Goal: Transaction & Acquisition: Purchase product/service

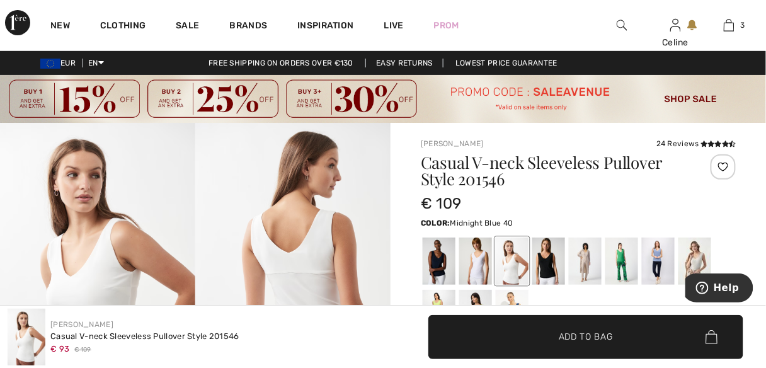
click at [435, 259] on div at bounding box center [439, 261] width 33 height 47
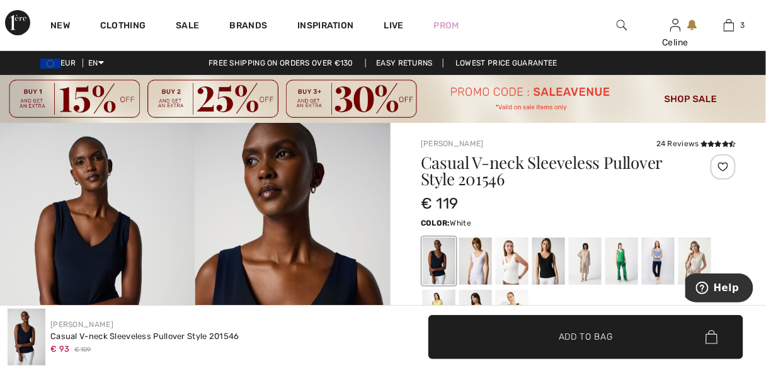
click at [483, 263] on div at bounding box center [475, 261] width 33 height 47
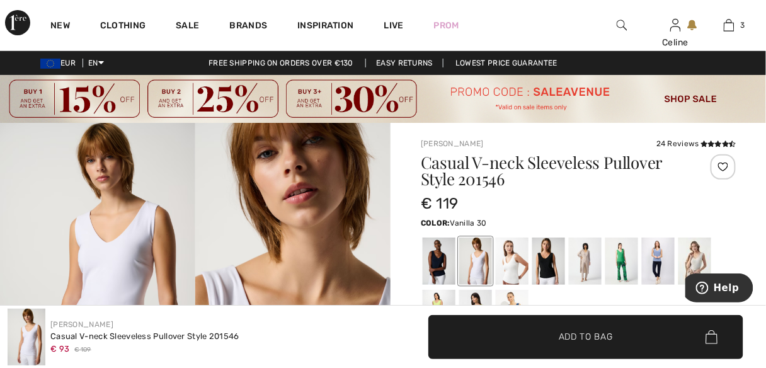
click at [510, 261] on div at bounding box center [512, 261] width 33 height 47
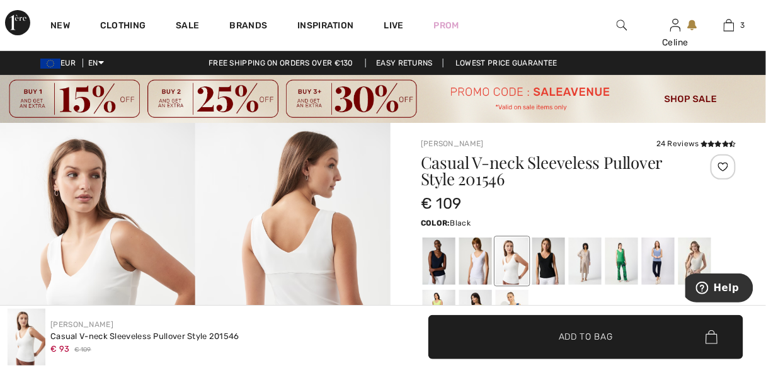
click at [553, 261] on div at bounding box center [548, 261] width 33 height 47
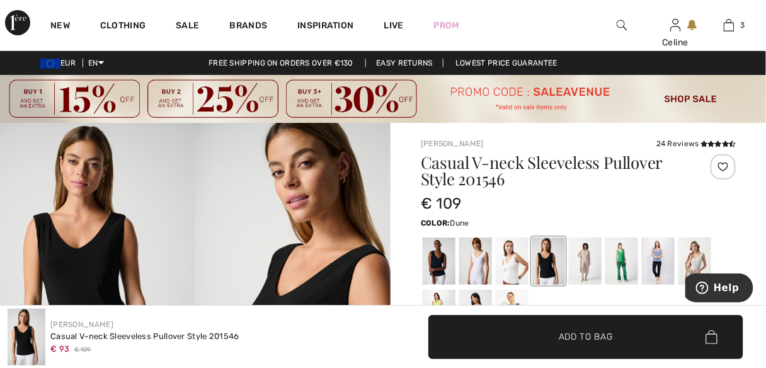
click at [583, 261] on div at bounding box center [585, 261] width 33 height 47
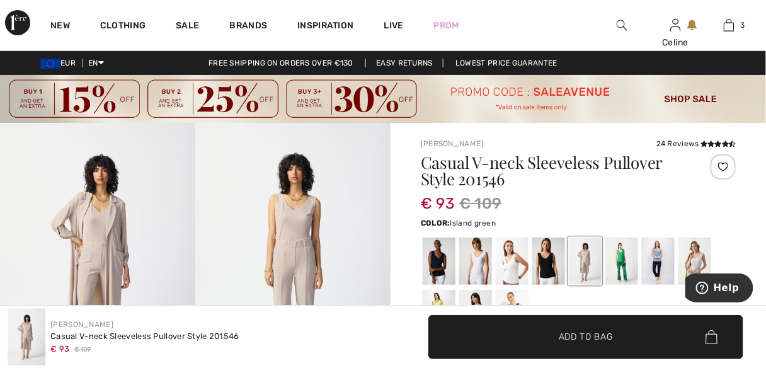
click at [624, 253] on div at bounding box center [621, 261] width 33 height 47
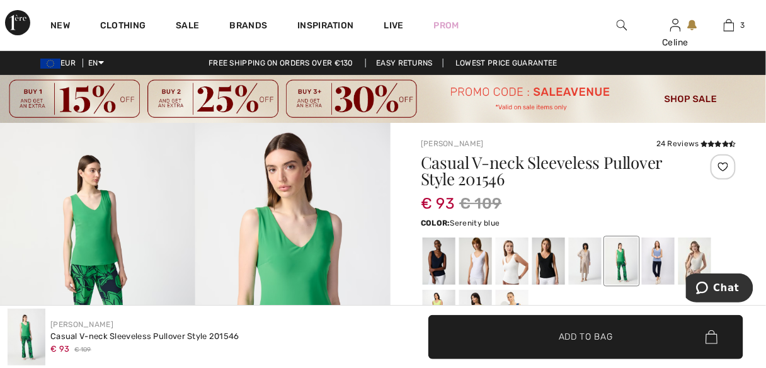
click at [664, 260] on div at bounding box center [658, 261] width 33 height 47
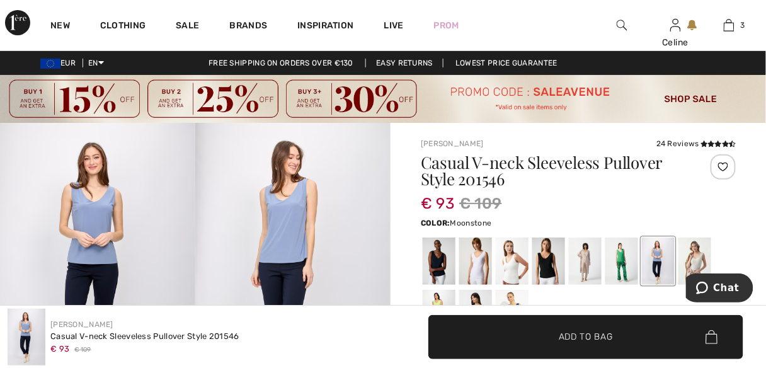
click at [697, 261] on div at bounding box center [695, 261] width 33 height 47
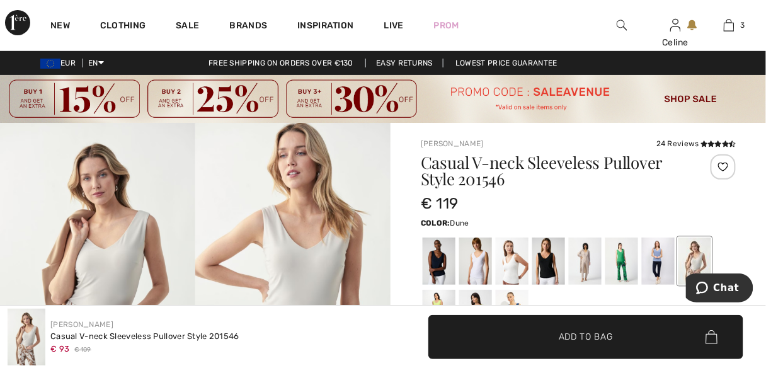
click at [587, 251] on div at bounding box center [585, 261] width 33 height 47
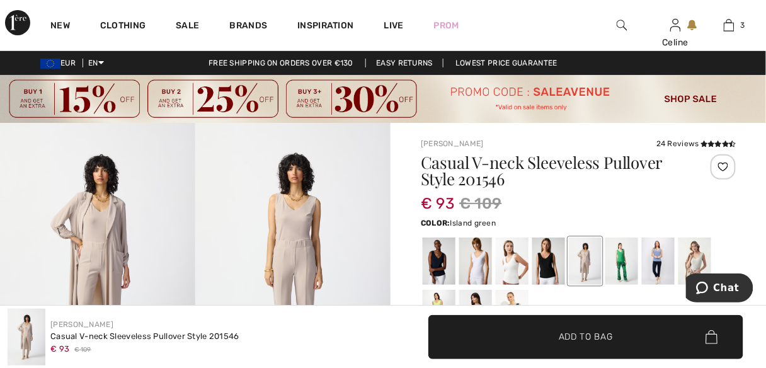
click at [623, 262] on div at bounding box center [621, 261] width 33 height 47
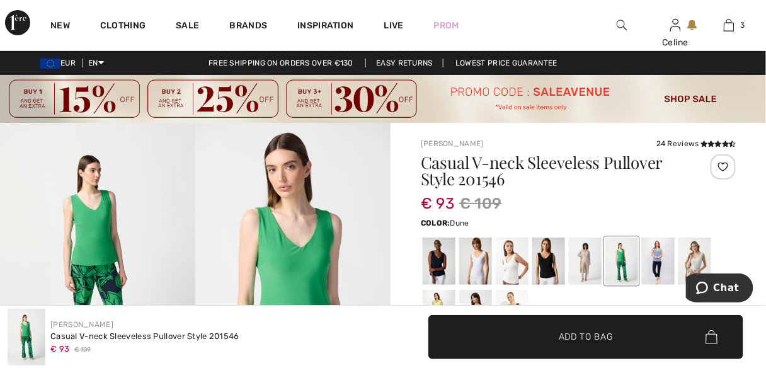
click at [589, 273] on div at bounding box center [585, 261] width 33 height 47
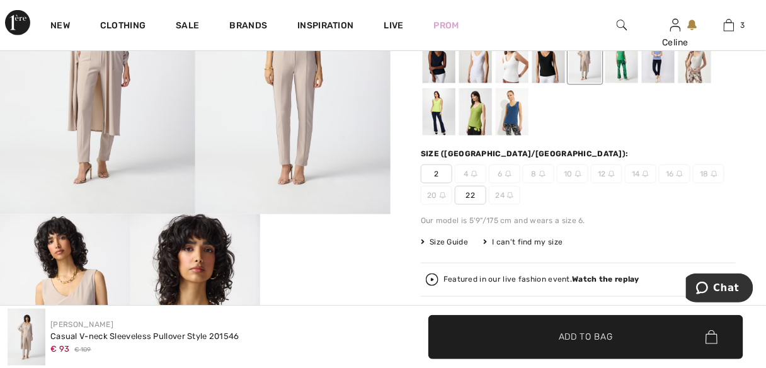
scroll to position [289, 0]
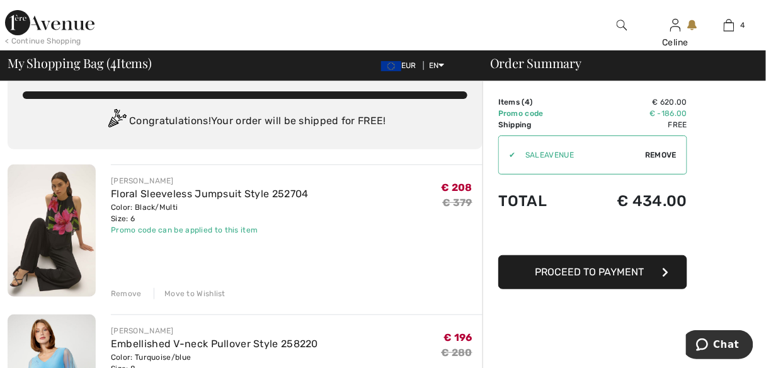
scroll to position [101, 0]
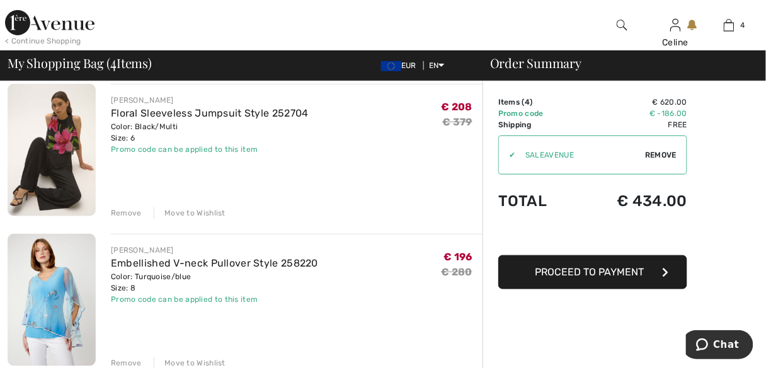
click at [121, 363] on div "Remove" at bounding box center [126, 362] width 31 height 11
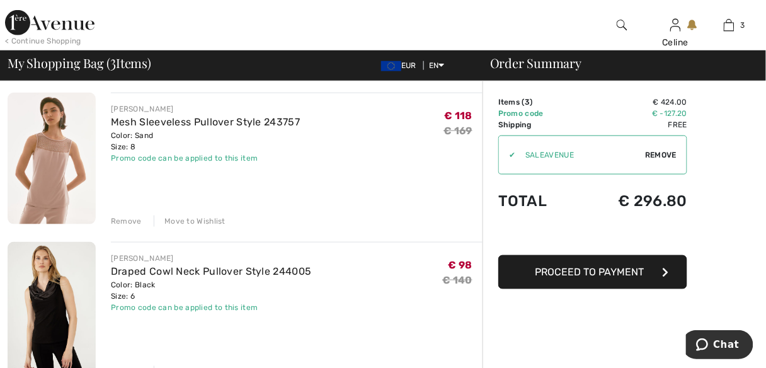
scroll to position [228, 0]
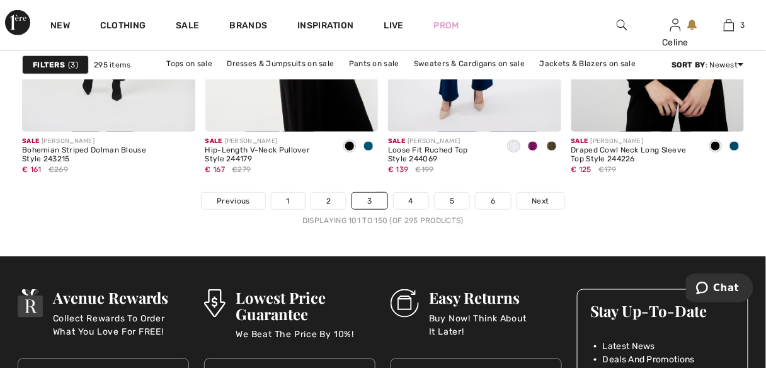
scroll to position [5113, 0]
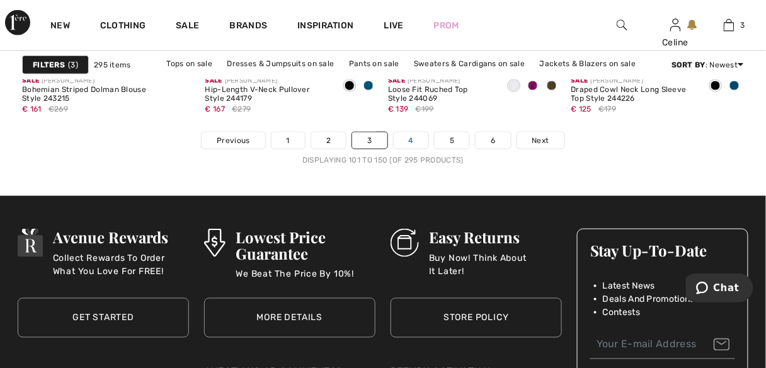
click at [416, 140] on link "4" at bounding box center [411, 140] width 35 height 16
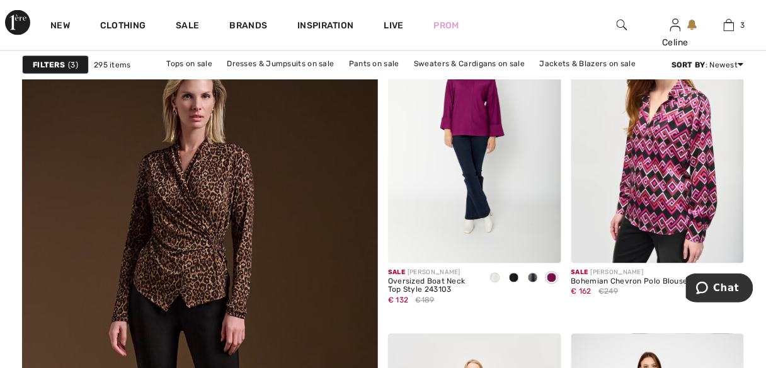
scroll to position [2789, 0]
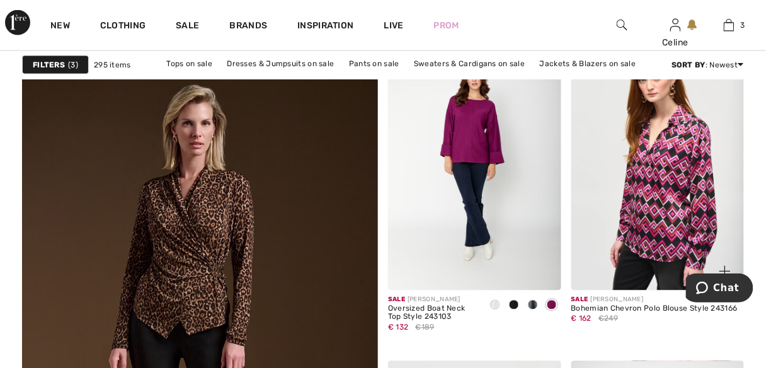
click at [735, 328] on div "Sale JOSEPH RIBKOFF Bohemian Chevron Polo Blouse Style 243166 € 162 €249" at bounding box center [654, 320] width 166 height 50
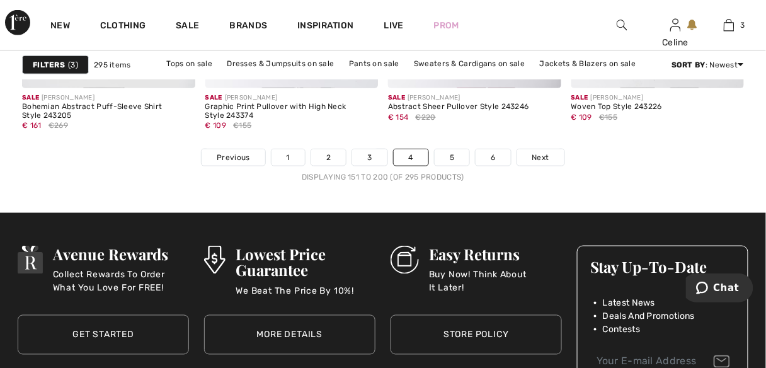
scroll to position [5141, 0]
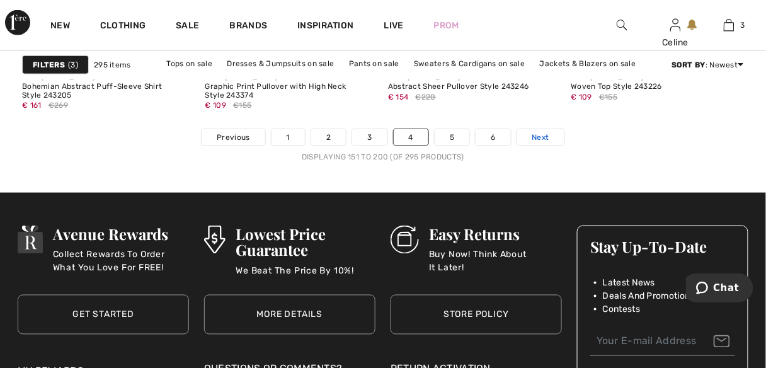
click at [538, 135] on span "Next" at bounding box center [540, 137] width 17 height 11
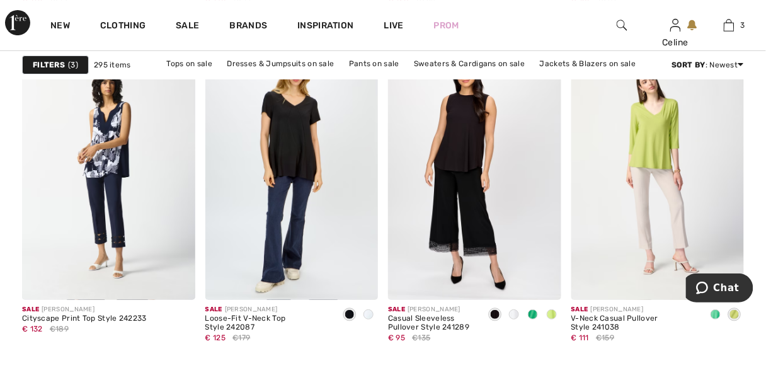
scroll to position [2312, 0]
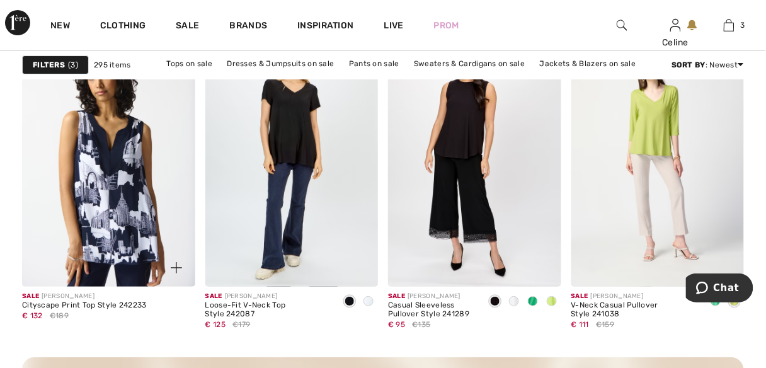
click at [125, 210] on img at bounding box center [108, 157] width 173 height 260
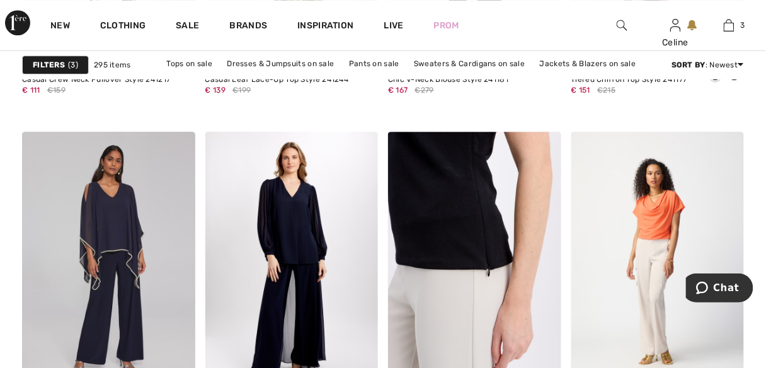
scroll to position [4521, 0]
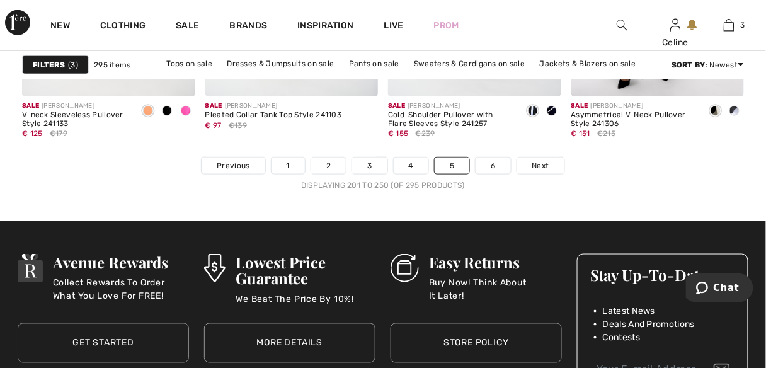
scroll to position [5120, 0]
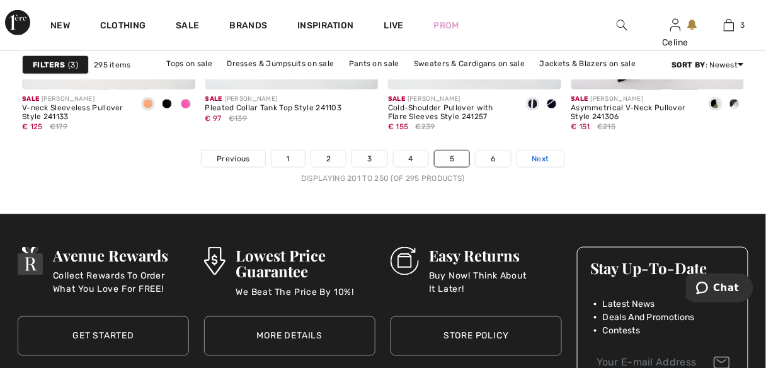
click at [542, 158] on span "Next" at bounding box center [540, 158] width 17 height 11
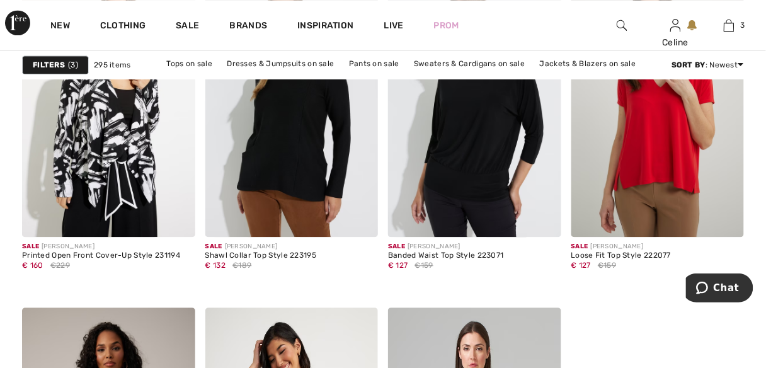
scroll to position [4200, 0]
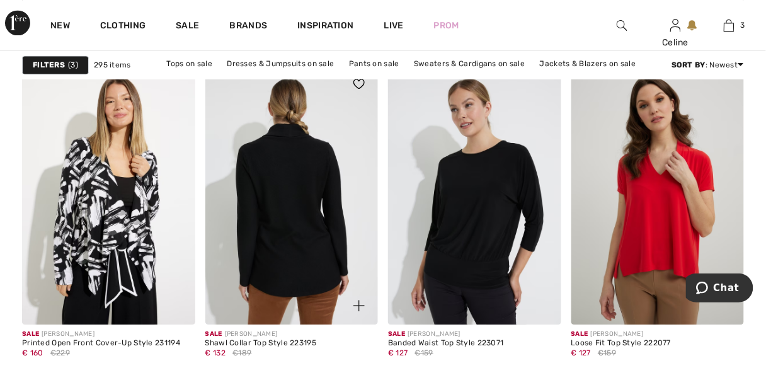
click at [316, 234] on img at bounding box center [291, 195] width 173 height 260
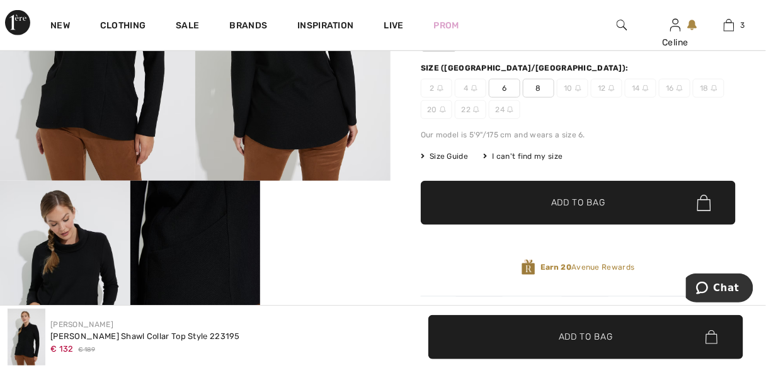
scroll to position [309, 0]
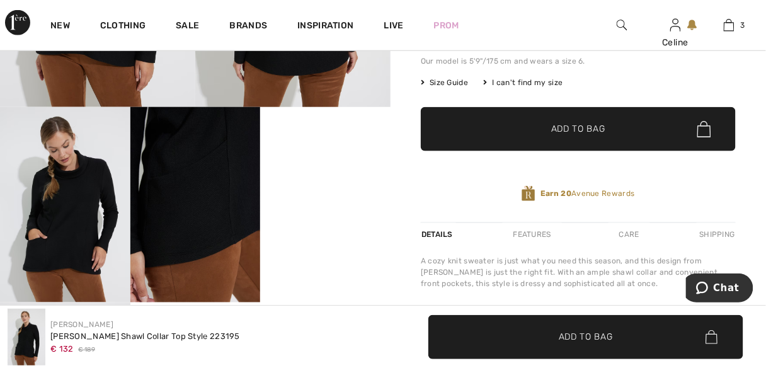
click at [347, 172] on video "Your browser does not support the video tag." at bounding box center [325, 139] width 130 height 65
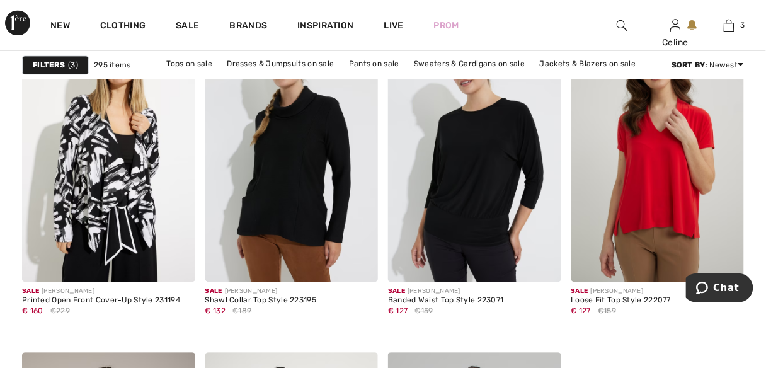
scroll to position [4314, 0]
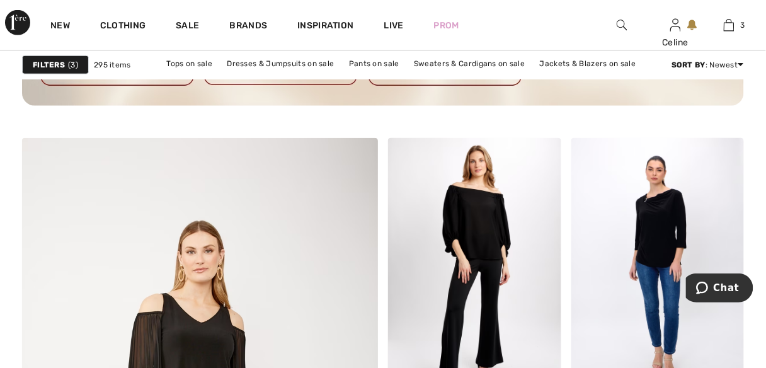
scroll to position [2628, 0]
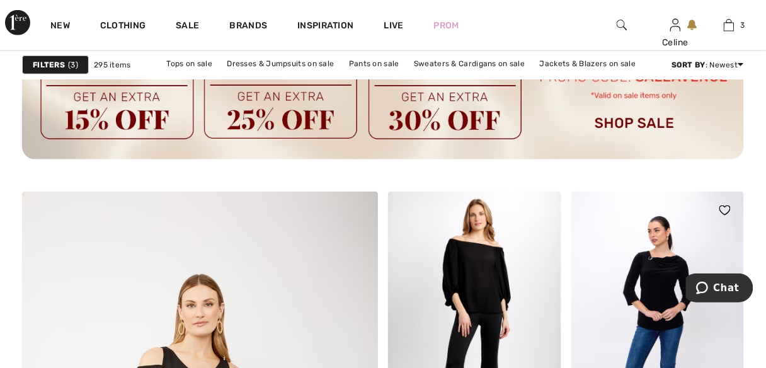
click at [648, 280] on img at bounding box center [657, 322] width 173 height 260
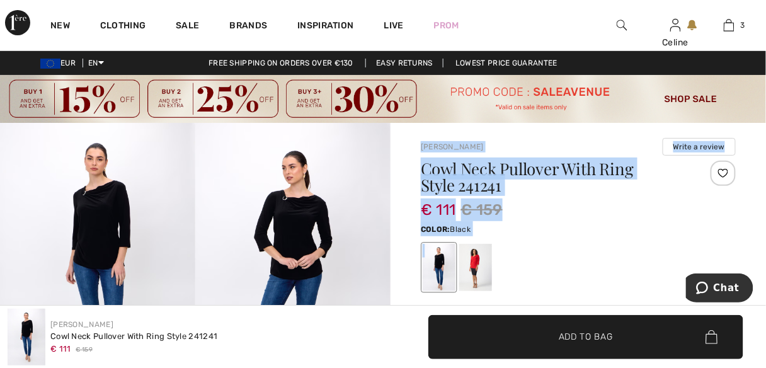
drag, startPoint x: 478, startPoint y: 284, endPoint x: 316, endPoint y: 236, distance: 169.5
click at [315, 234] on img at bounding box center [292, 269] width 195 height 293
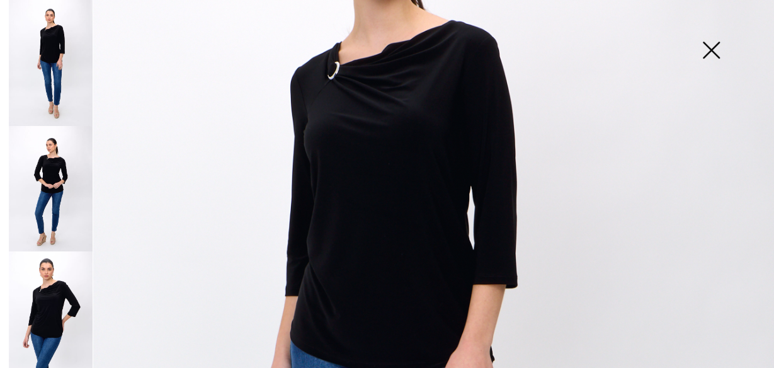
scroll to position [242, 0]
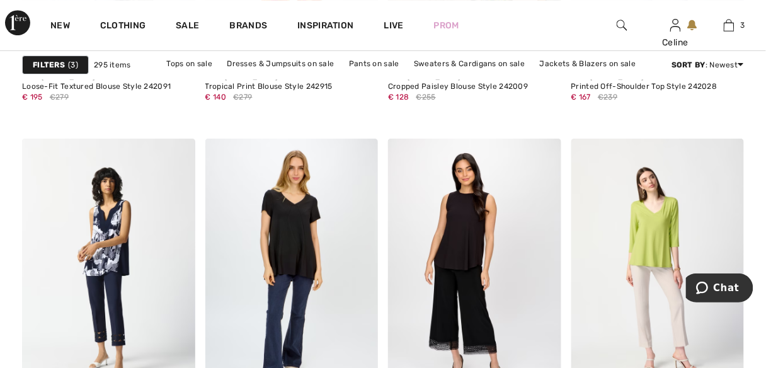
scroll to position [2313, 0]
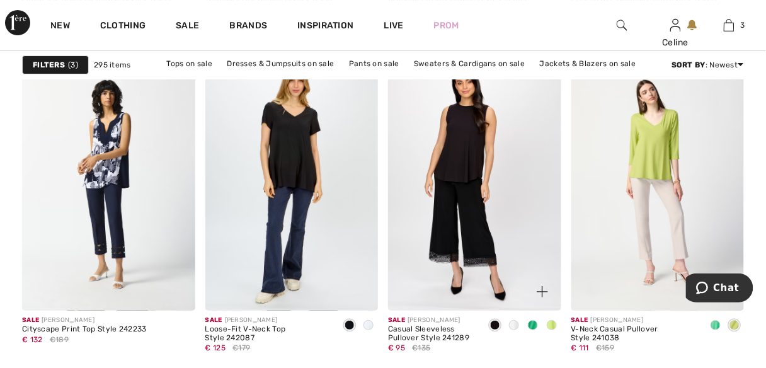
click at [552, 326] on span at bounding box center [552, 325] width 10 height 10
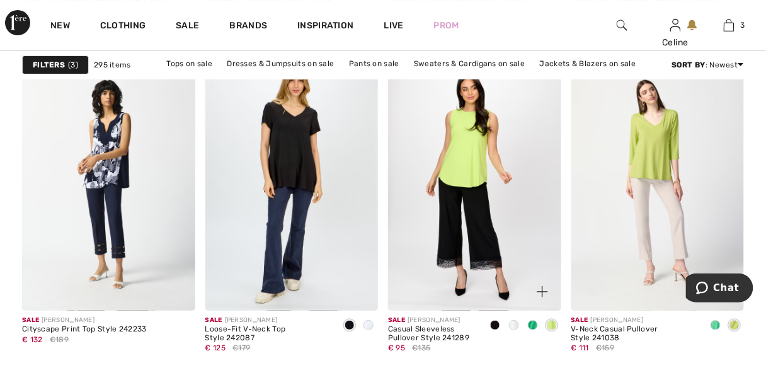
click at [532, 324] on span at bounding box center [533, 325] width 10 height 10
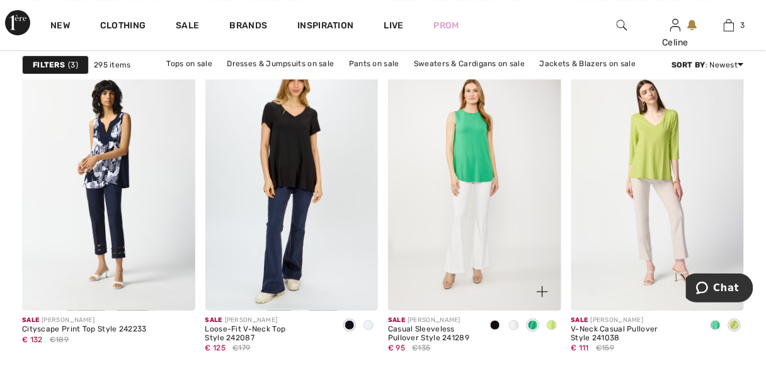
click at [517, 322] on span at bounding box center [514, 325] width 10 height 10
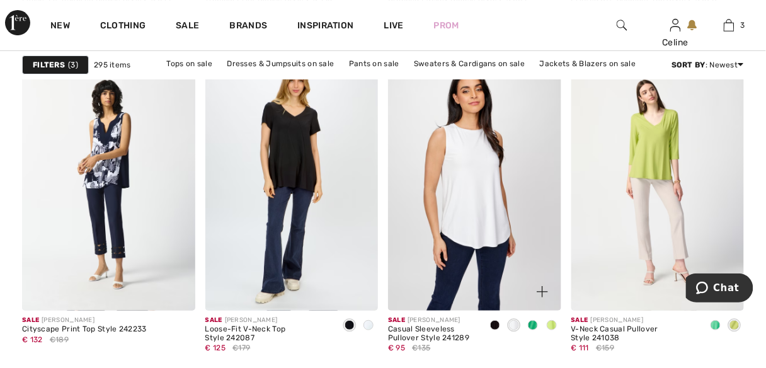
click at [477, 218] on img at bounding box center [474, 181] width 173 height 260
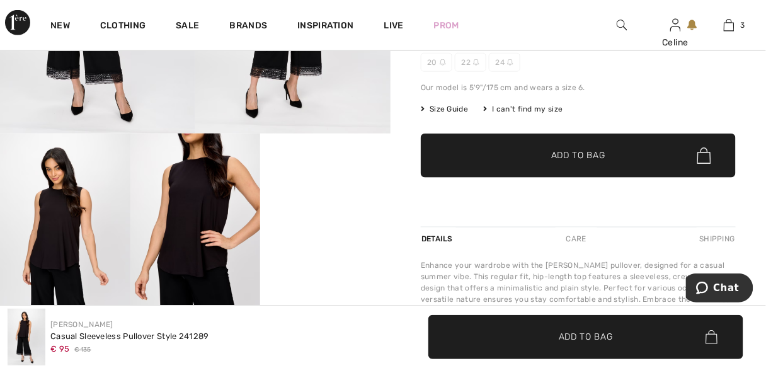
scroll to position [329, 0]
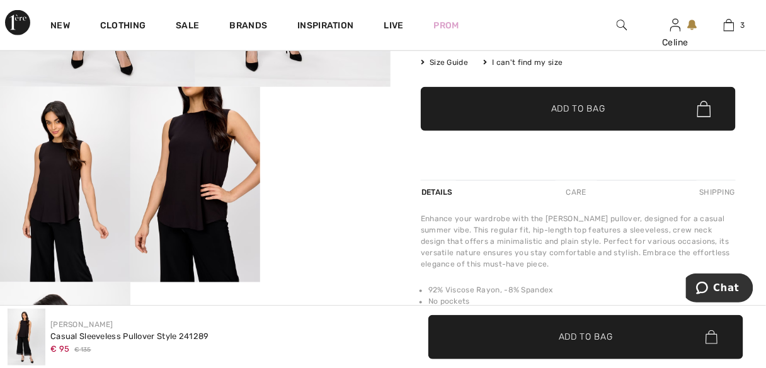
click at [486, 260] on div "Enhance your wardrobe with the Joseph Ribkoff pullover, designed for a casual s…" at bounding box center [578, 241] width 315 height 57
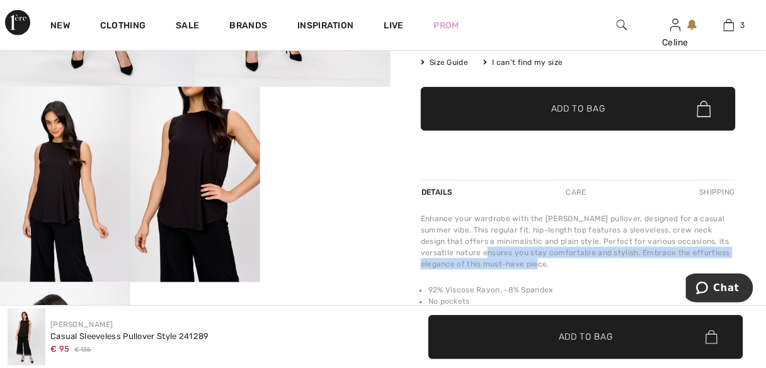
drag, startPoint x: 486, startPoint y: 260, endPoint x: 448, endPoint y: 253, distance: 38.6
click at [448, 253] on div "Enhance your wardrobe with the Joseph Ribkoff pullover, designed for a casual s…" at bounding box center [578, 241] width 315 height 57
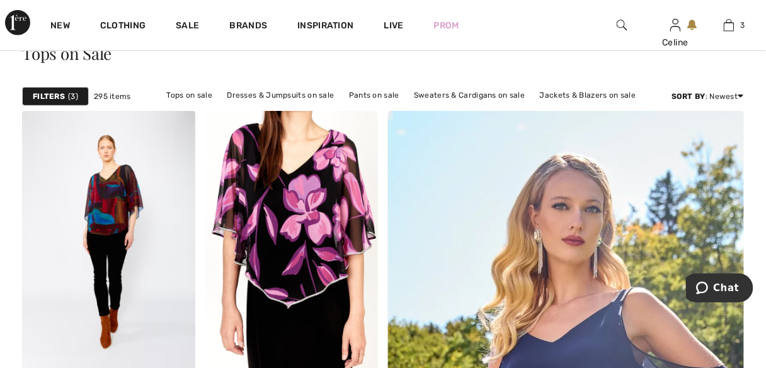
scroll to position [83, 0]
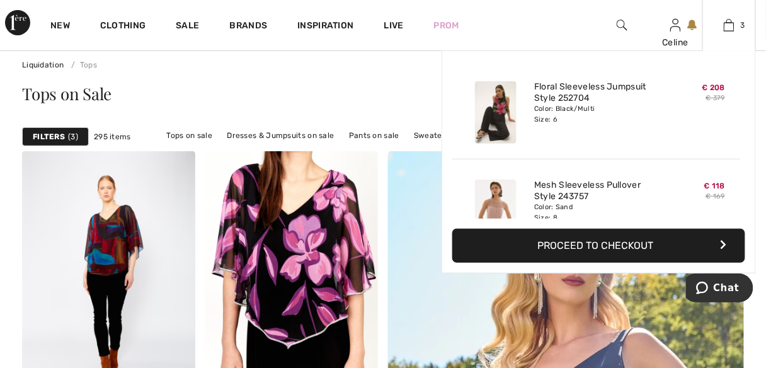
drag, startPoint x: 725, startPoint y: 244, endPoint x: 724, endPoint y: 202, distance: 41.6
click at [735, 209] on div "Added to Bag Joseph Ribkoff Floral Sleeveless Jumpsuit Style 252704 € 208 € 379…" at bounding box center [599, 161] width 314 height 223
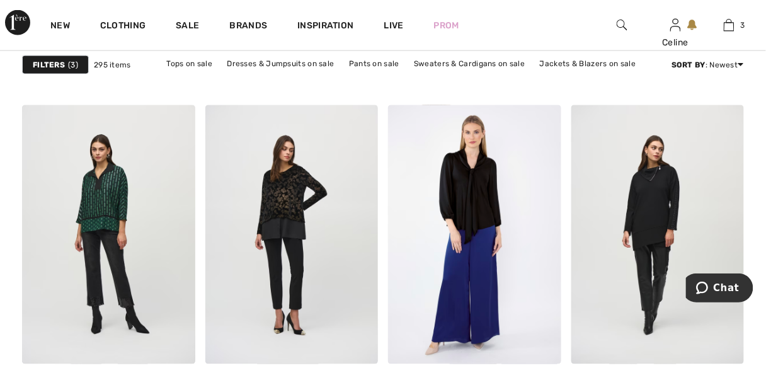
scroll to position [1593, 0]
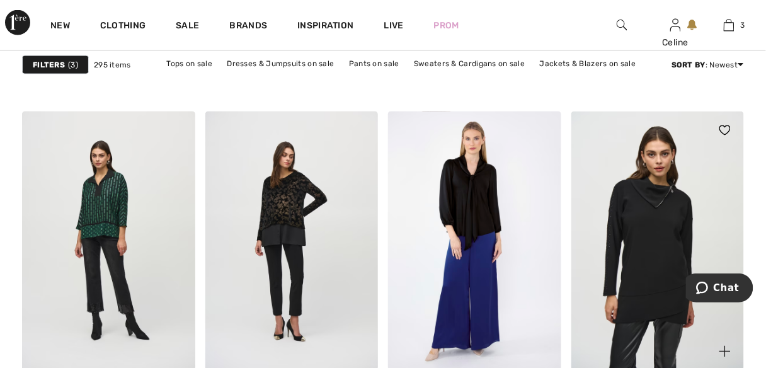
click at [663, 209] on img at bounding box center [657, 242] width 173 height 260
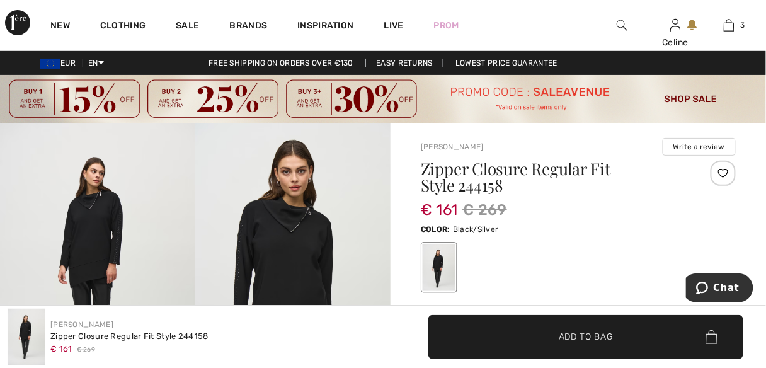
click at [307, 238] on img at bounding box center [292, 269] width 195 height 293
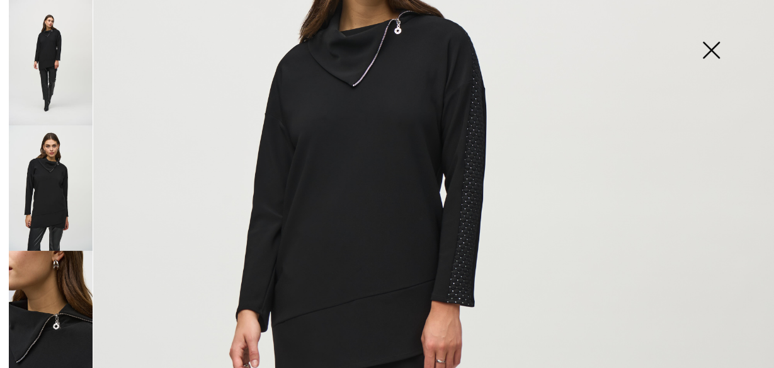
scroll to position [268, 0]
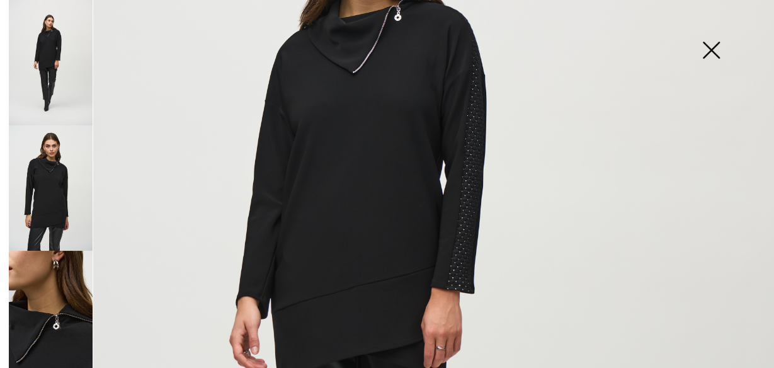
click at [70, 177] on img at bounding box center [51, 187] width 84 height 125
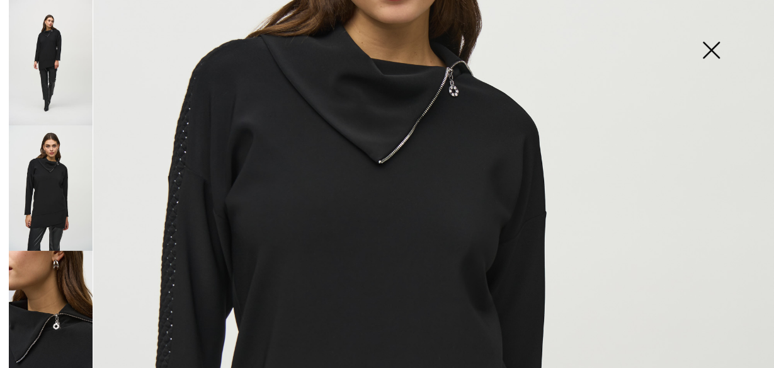
click at [214, 180] on img at bounding box center [387, 312] width 774 height 1161
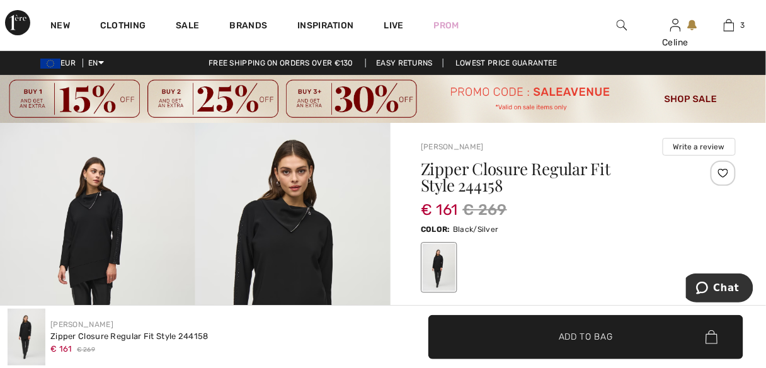
click at [232, 198] on img at bounding box center [292, 269] width 195 height 293
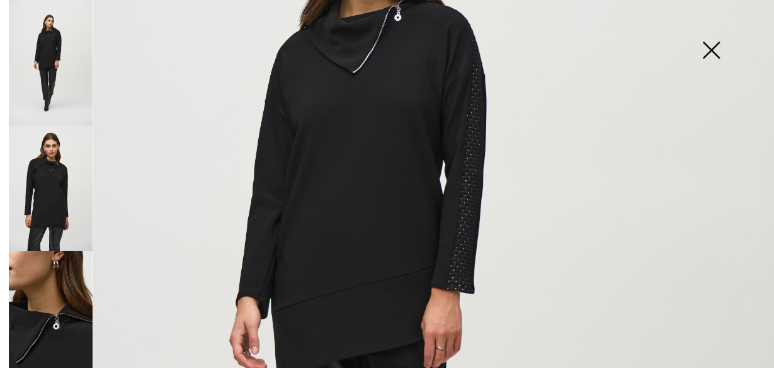
scroll to position [590, 0]
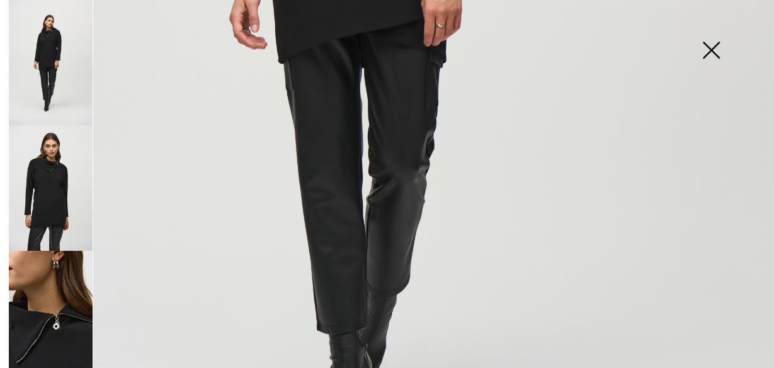
click at [7, 350] on div at bounding box center [48, 184] width 88 height 368
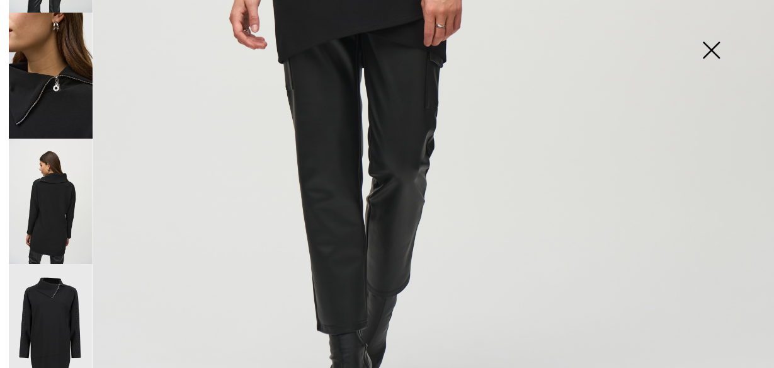
click at [54, 229] on img at bounding box center [51, 201] width 84 height 125
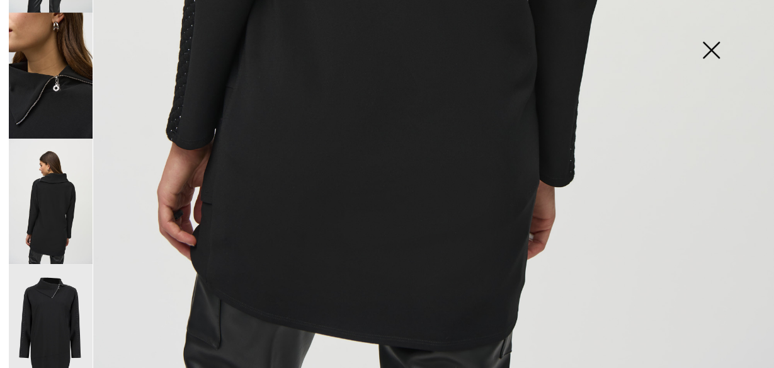
scroll to position [778, 0]
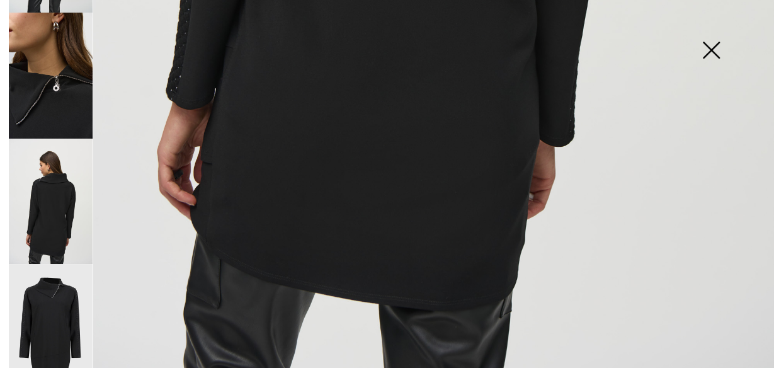
click at [43, 329] on img at bounding box center [51, 327] width 84 height 126
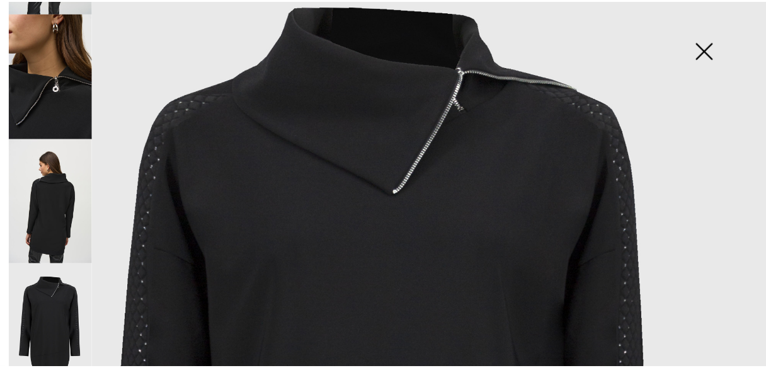
scroll to position [79, 0]
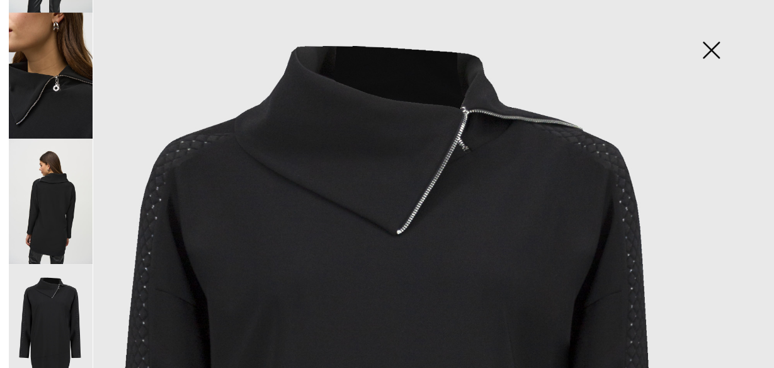
click at [714, 48] on img at bounding box center [711, 51] width 63 height 65
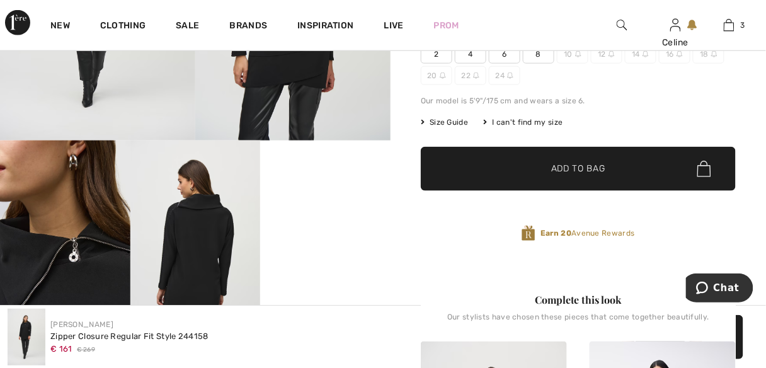
scroll to position [336, 0]
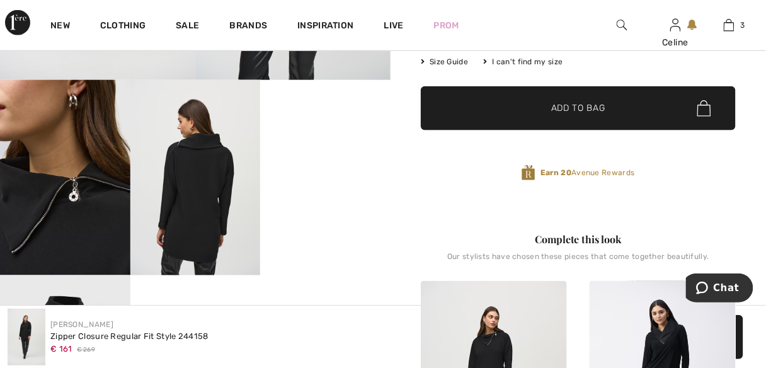
click at [338, 145] on video "Your browser does not support the video tag." at bounding box center [325, 112] width 130 height 65
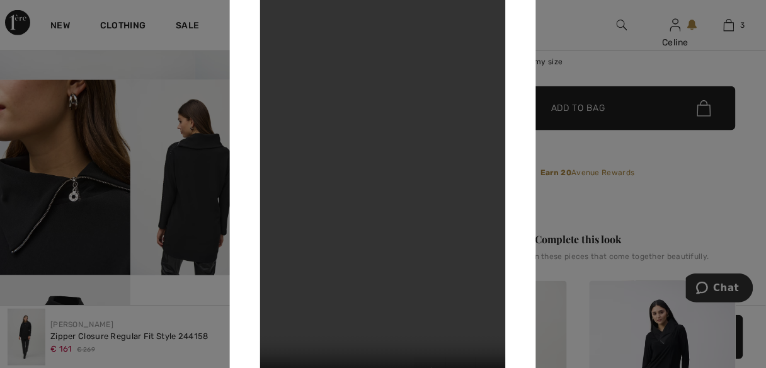
click at [394, 205] on video "Your browser does not support the video tag." at bounding box center [383, 183] width 246 height 437
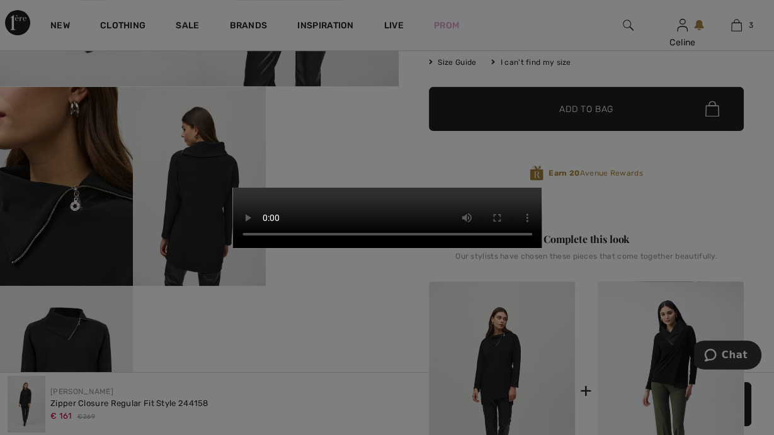
click at [437, 188] on video "Your browser does not support the video tag." at bounding box center [387, 218] width 310 height 60
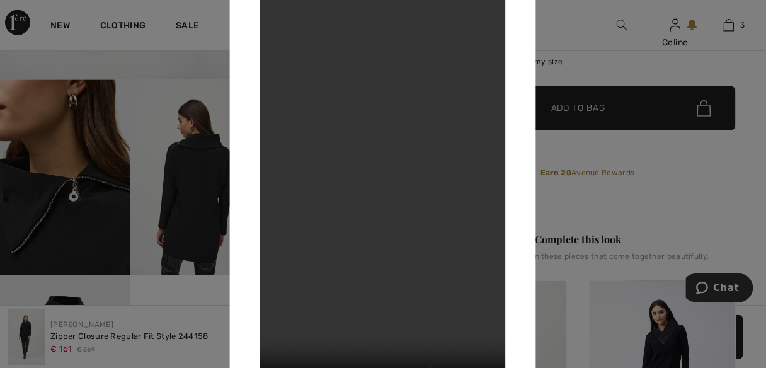
click at [203, 193] on div at bounding box center [383, 184] width 766 height 368
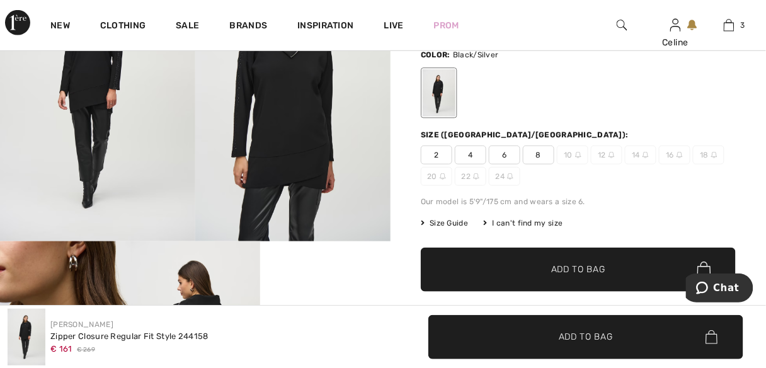
scroll to position [127, 0]
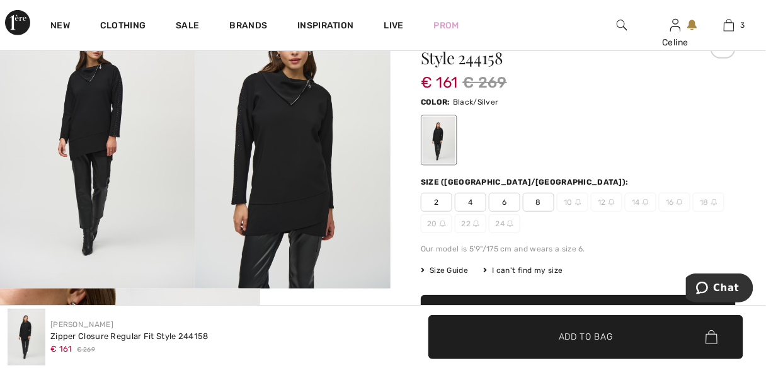
click at [536, 203] on span "8" at bounding box center [539, 202] width 32 height 19
click at [612, 328] on span "✔ Added to Bag Add to Bag" at bounding box center [585, 337] width 315 height 44
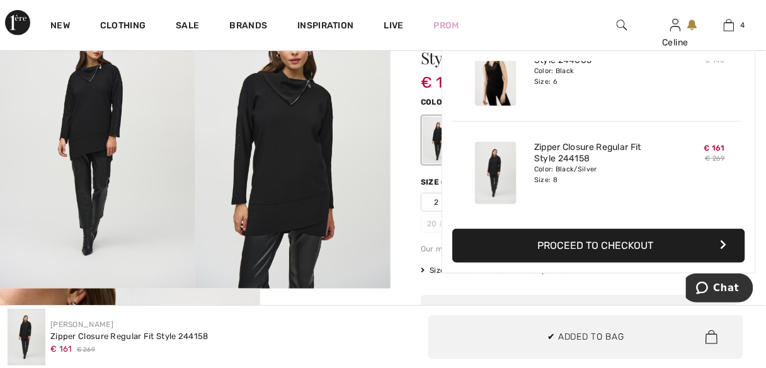
scroll to position [234, 0]
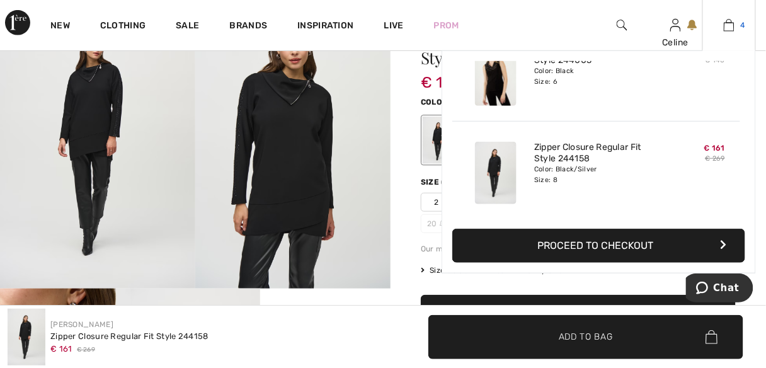
click at [728, 30] on img at bounding box center [729, 25] width 11 height 15
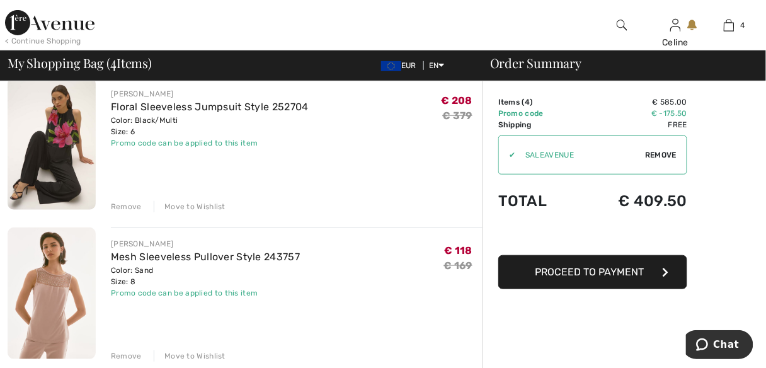
scroll to position [147, 0]
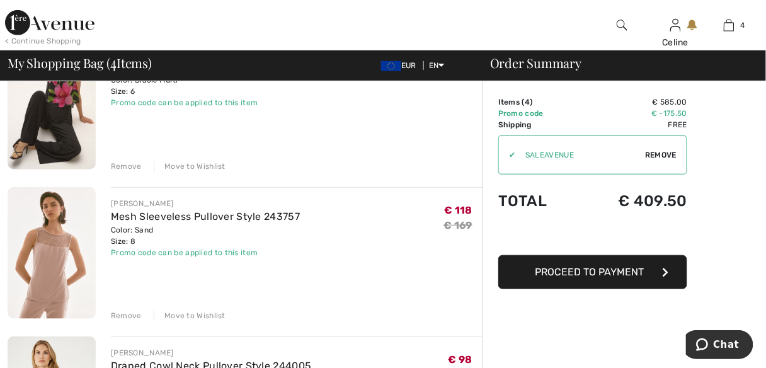
click at [133, 311] on div "Remove" at bounding box center [126, 315] width 31 height 11
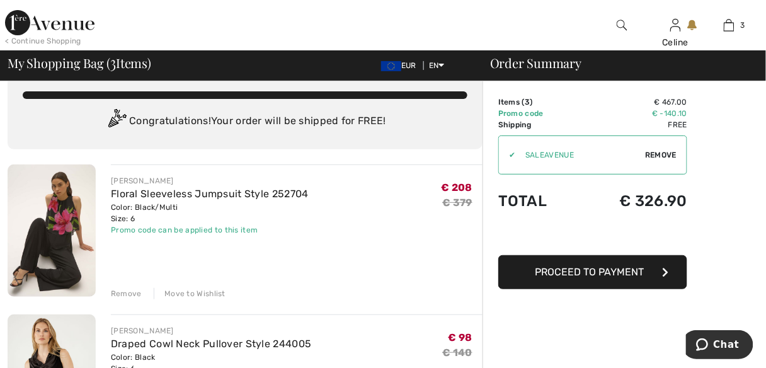
scroll to position [13, 0]
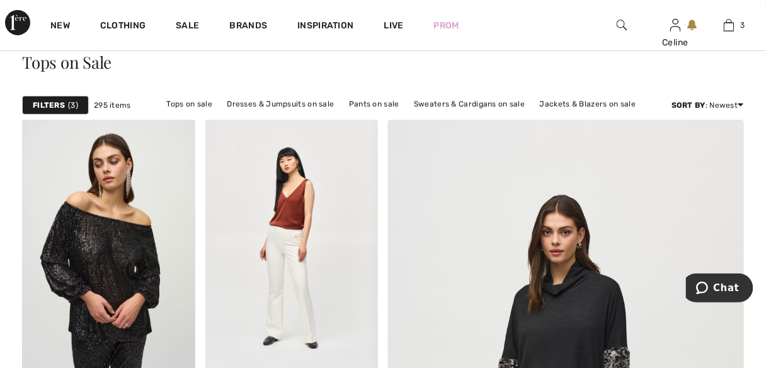
scroll to position [87, 0]
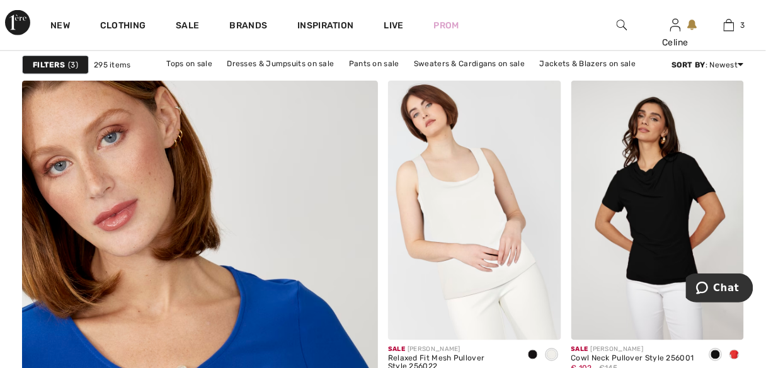
scroll to position [2712, 0]
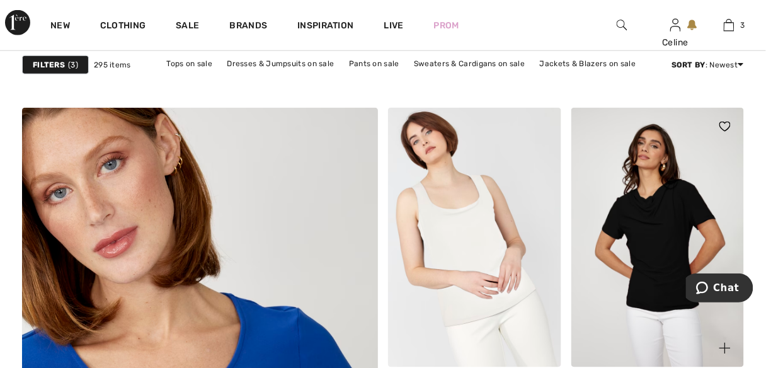
click at [663, 280] on img at bounding box center [657, 238] width 173 height 260
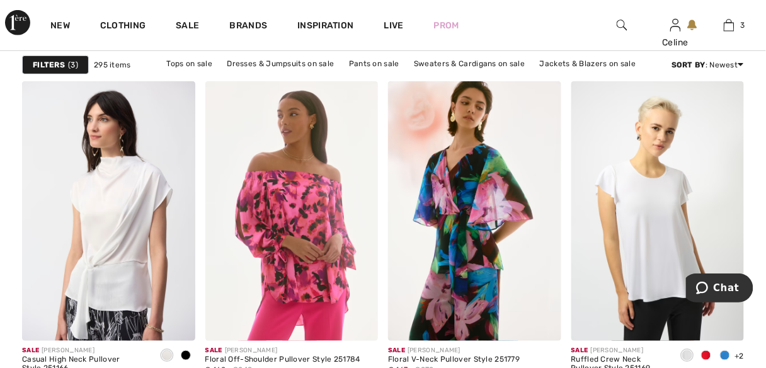
scroll to position [3721, 0]
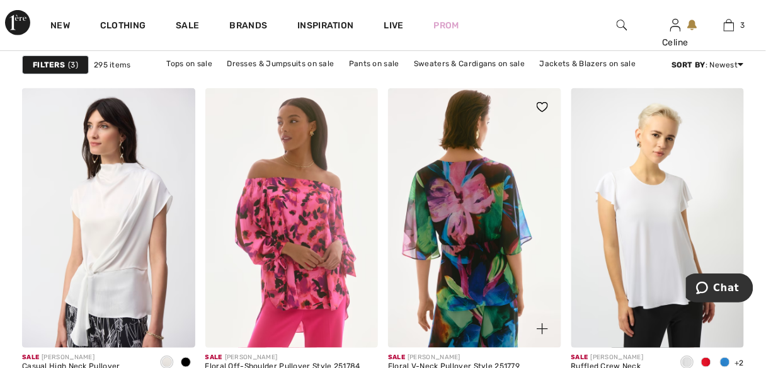
click at [478, 258] on img at bounding box center [474, 218] width 173 height 260
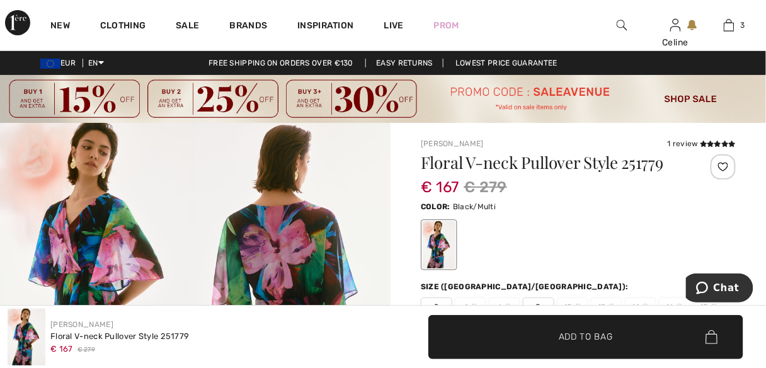
click at [303, 243] on img at bounding box center [292, 269] width 195 height 293
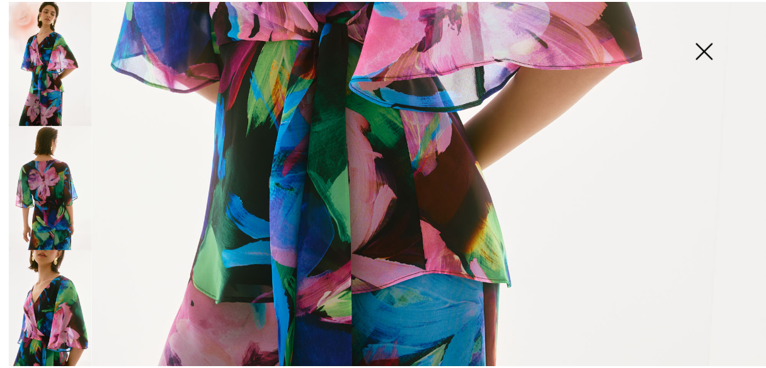
scroll to position [598, 0]
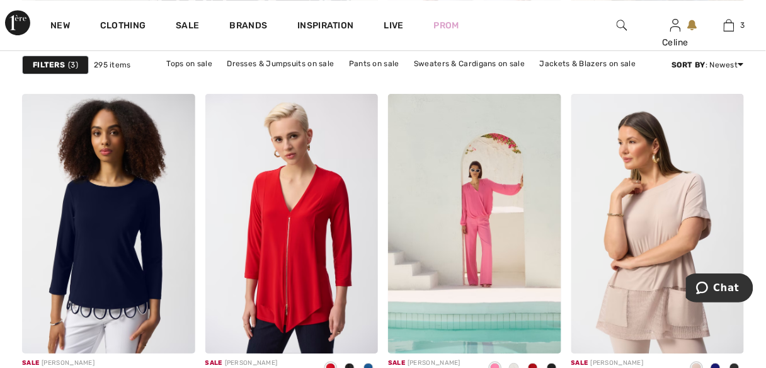
scroll to position [3419, 0]
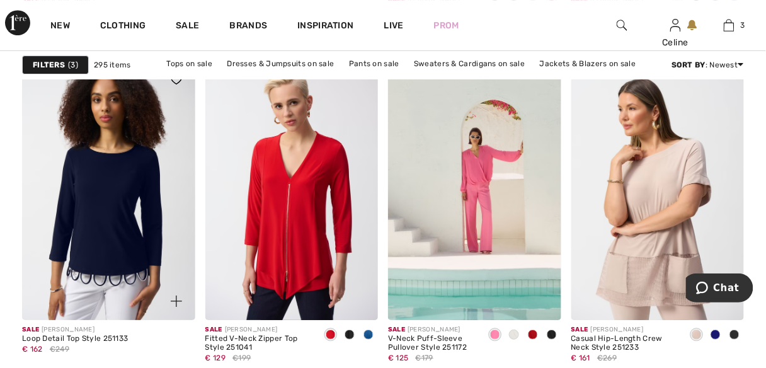
click at [120, 186] on img at bounding box center [108, 190] width 173 height 260
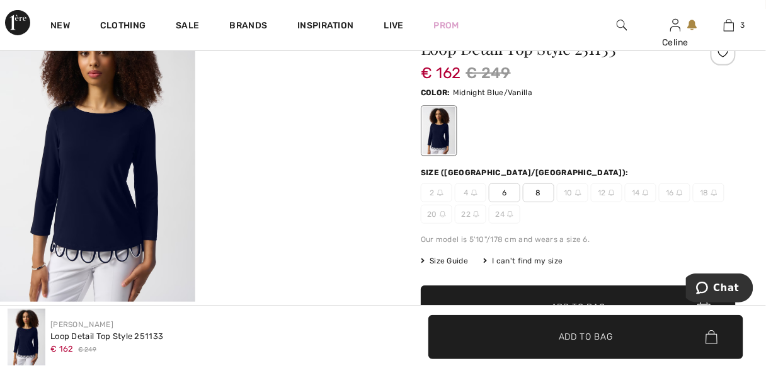
scroll to position [141, 0]
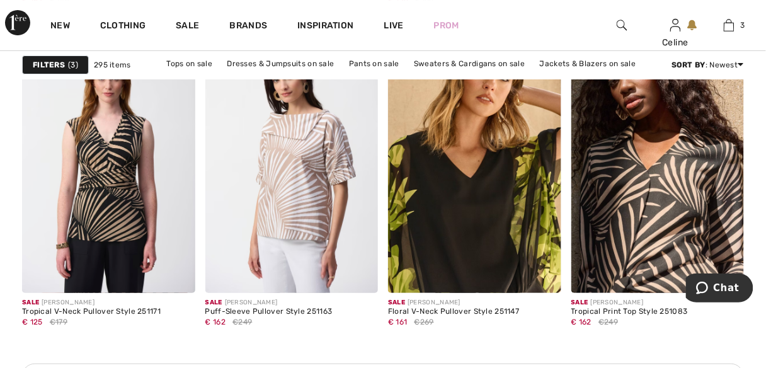
scroll to position [2304, 0]
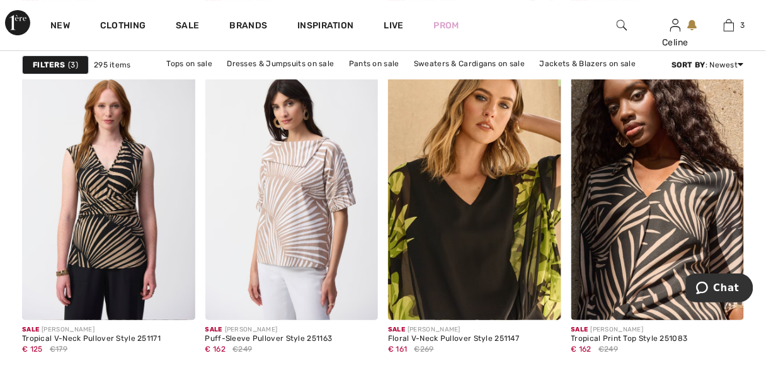
click at [766, 1] on div "New Clothing Sale Brands Inspiration Live Prom Celine Hi, Celine! 270 Reward po…" at bounding box center [383, 25] width 766 height 50
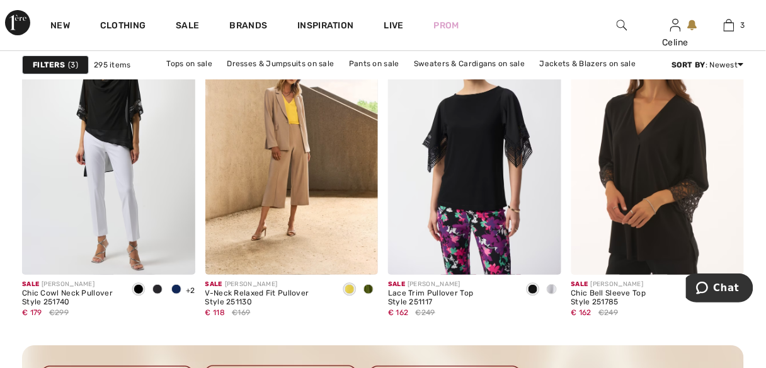
scroll to position [1188, 0]
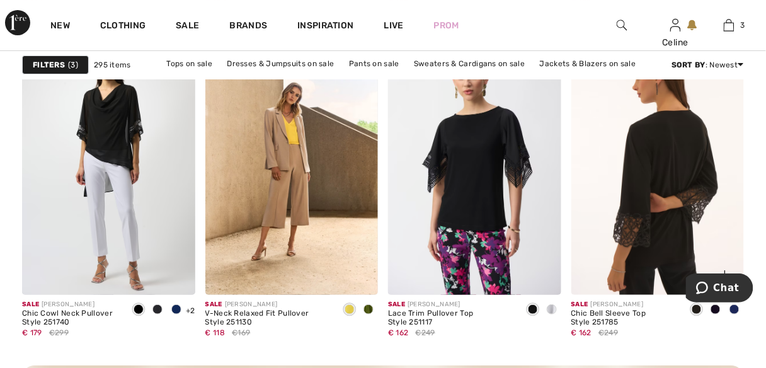
click at [632, 192] on img at bounding box center [657, 165] width 173 height 260
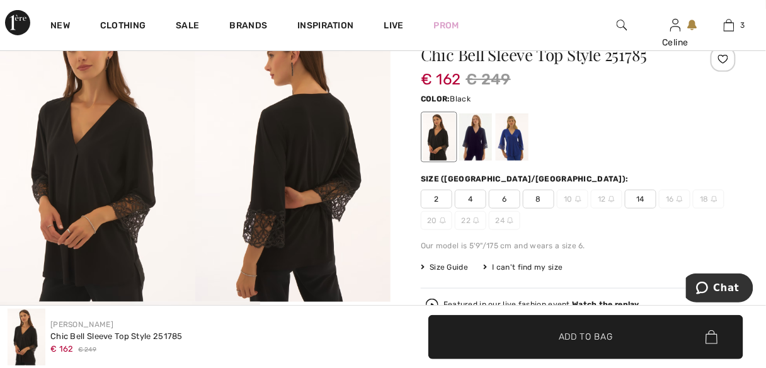
scroll to position [121, 0]
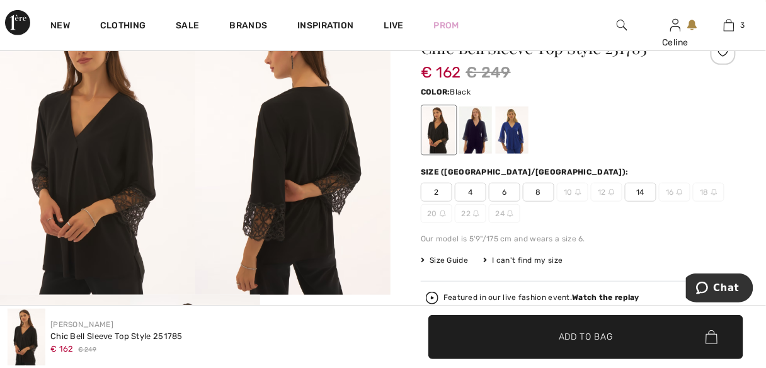
click at [260, 185] on img at bounding box center [292, 148] width 195 height 293
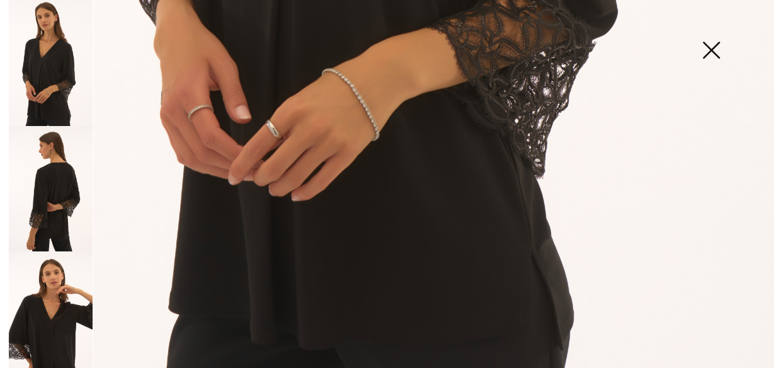
scroll to position [782, 0]
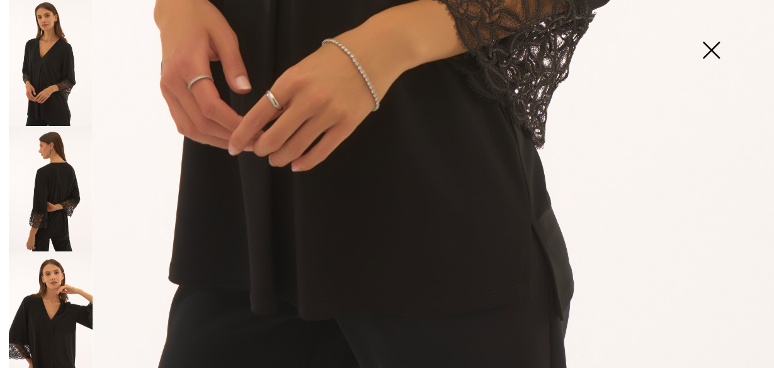
click at [714, 52] on img at bounding box center [711, 51] width 63 height 65
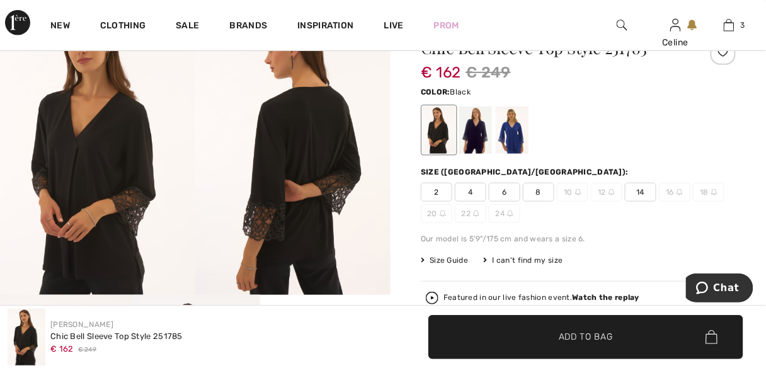
scroll to position [771, 0]
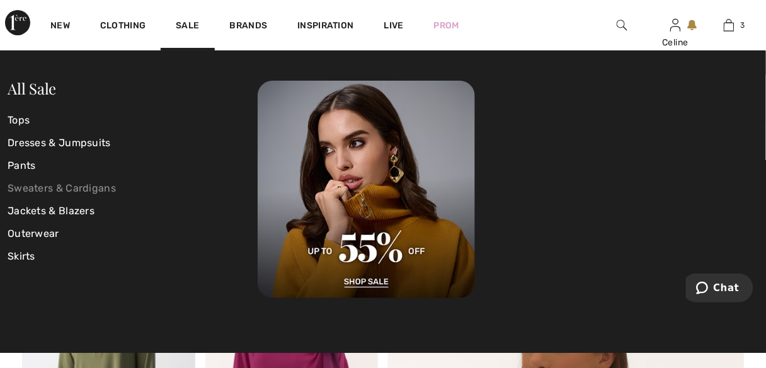
click at [106, 190] on link "Sweaters & Cardigans" at bounding box center [133, 188] width 250 height 23
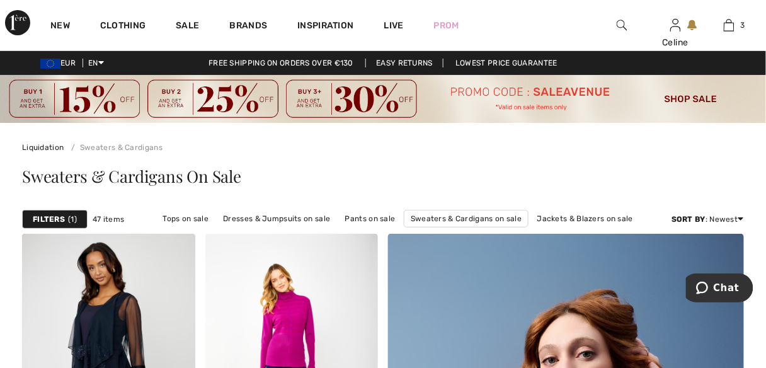
click at [66, 223] on div "Filters 1" at bounding box center [55, 219] width 66 height 19
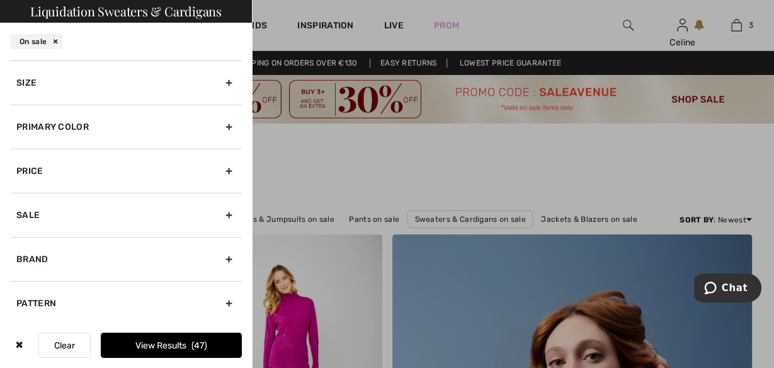
click at [217, 83] on div "Size" at bounding box center [126, 82] width 232 height 44
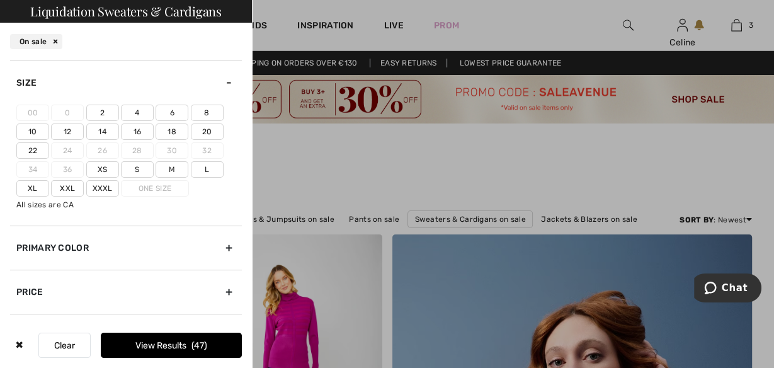
click at [169, 114] on label "6" at bounding box center [172, 113] width 33 height 16
click at [0, 0] on input"] "6" at bounding box center [0, 0] width 0 height 0
click at [204, 112] on label "8" at bounding box center [207, 113] width 33 height 16
click at [0, 0] on input"] "8" at bounding box center [0, 0] width 0 height 0
click at [159, 348] on button "View Results 4" at bounding box center [171, 345] width 141 height 25
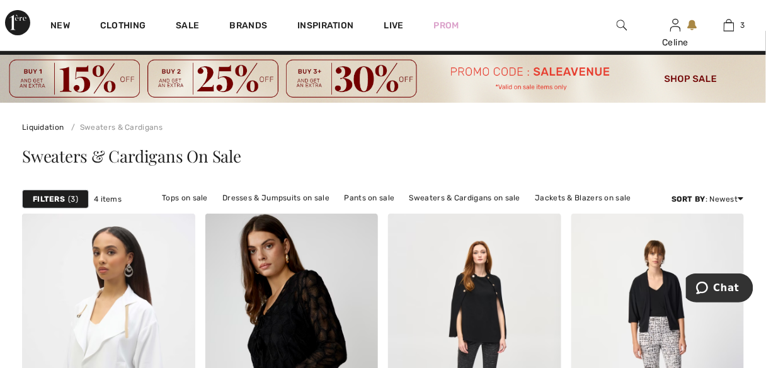
scroll to position [114, 0]
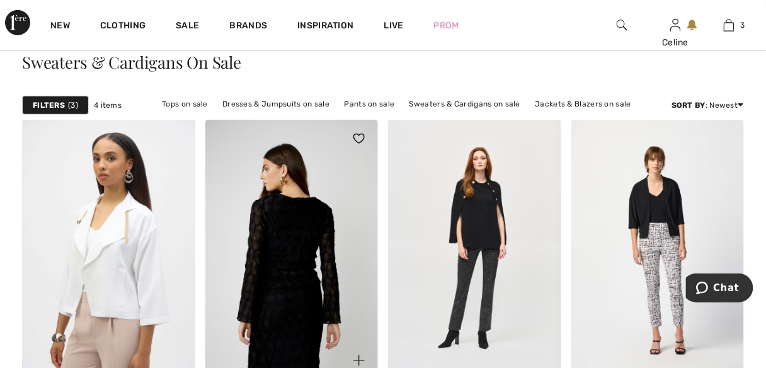
click at [300, 246] on img at bounding box center [291, 250] width 173 height 260
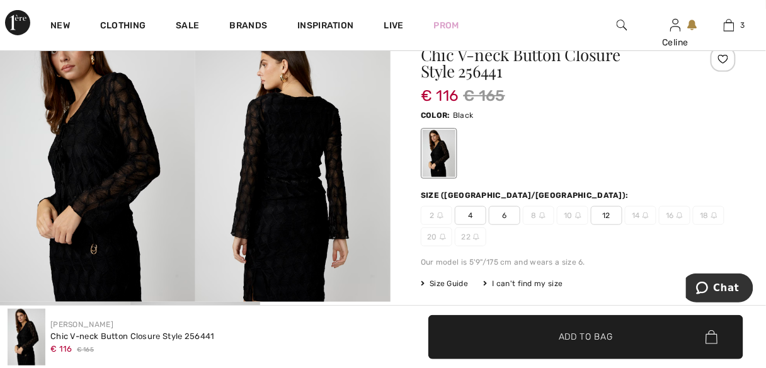
scroll to position [134, 0]
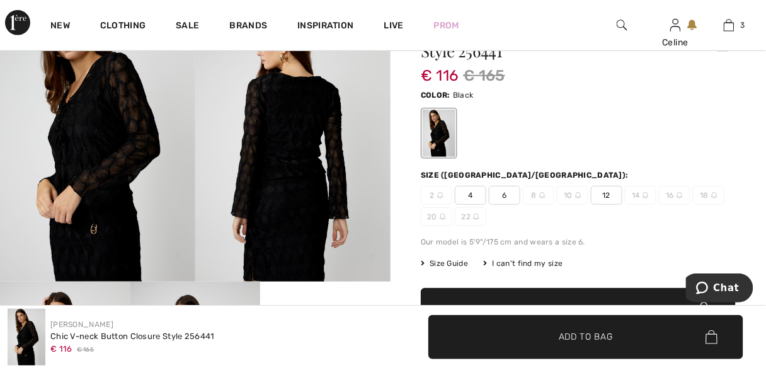
click at [340, 185] on img at bounding box center [292, 135] width 195 height 293
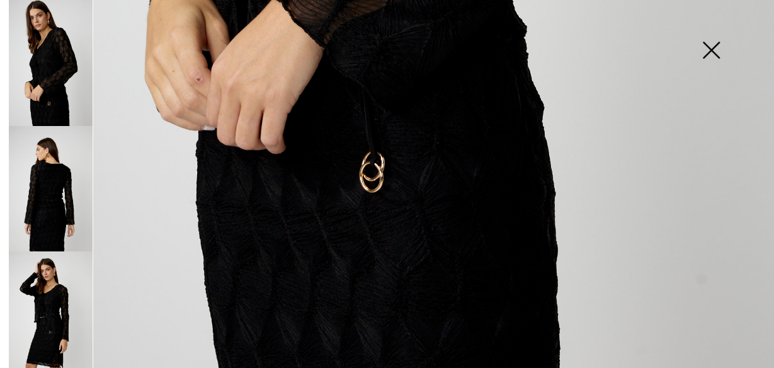
scroll to position [782, 0]
click at [59, 299] on img at bounding box center [51, 314] width 84 height 126
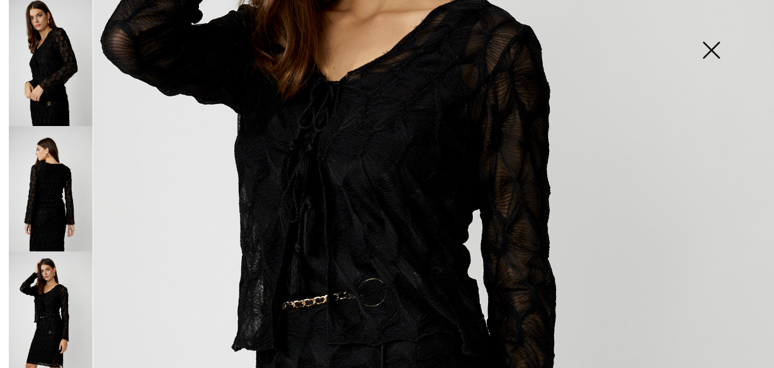
scroll to position [285, 0]
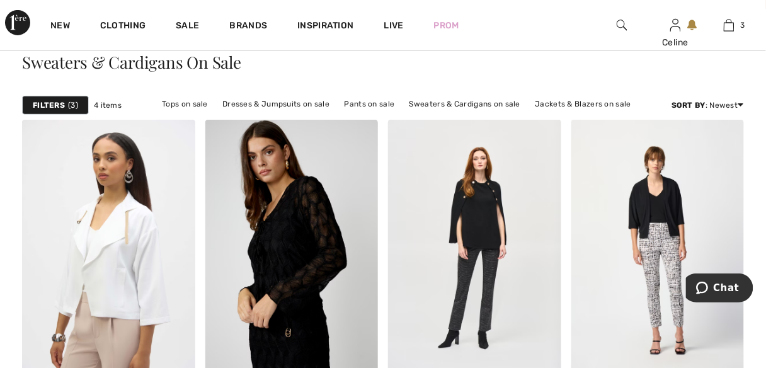
click at [40, 103] on strong "Filters" at bounding box center [49, 105] width 32 height 11
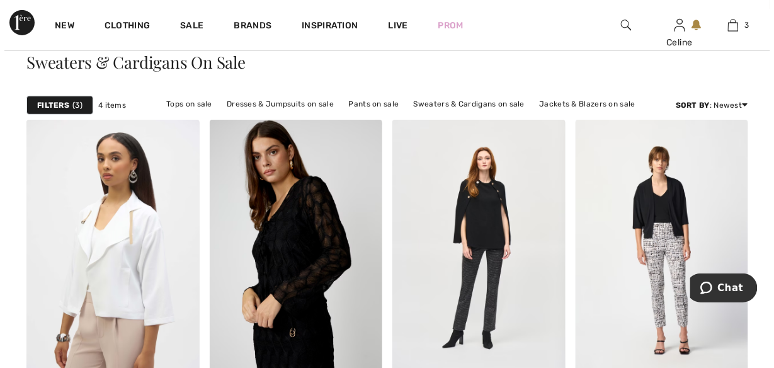
scroll to position [114, 0]
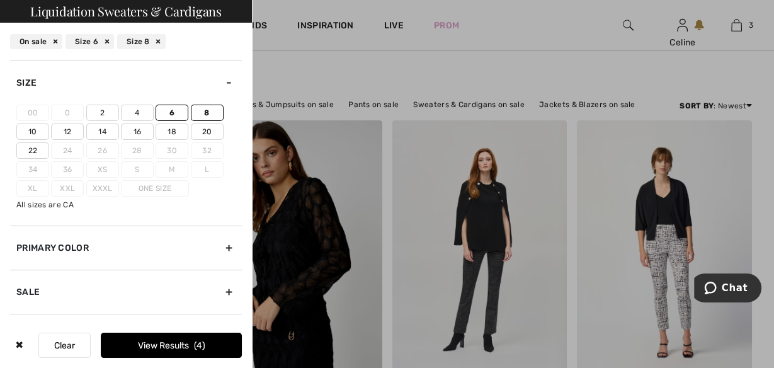
click at [268, 26] on div at bounding box center [387, 184] width 774 height 368
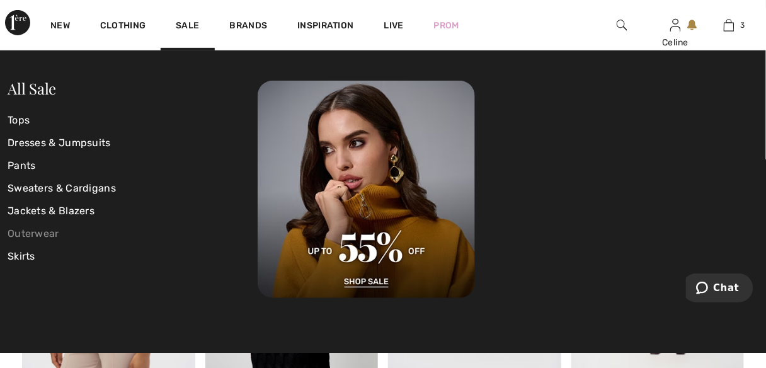
click at [34, 229] on link "Outerwear" at bounding box center [133, 233] width 250 height 23
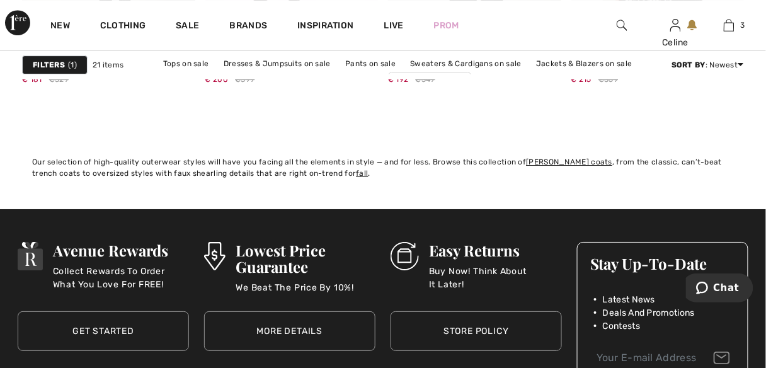
scroll to position [2224, 0]
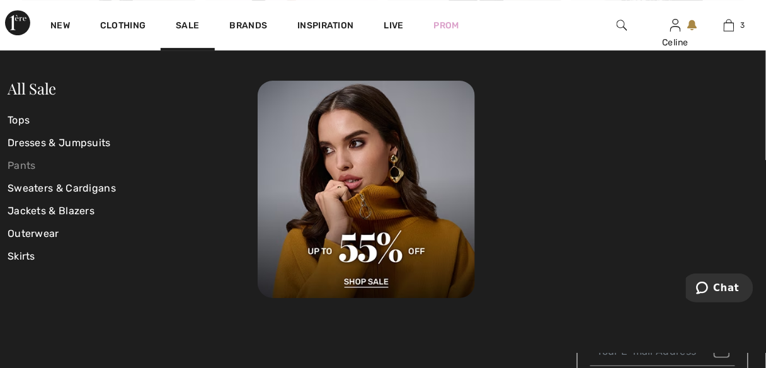
click at [25, 168] on link "Pants" at bounding box center [133, 165] width 250 height 23
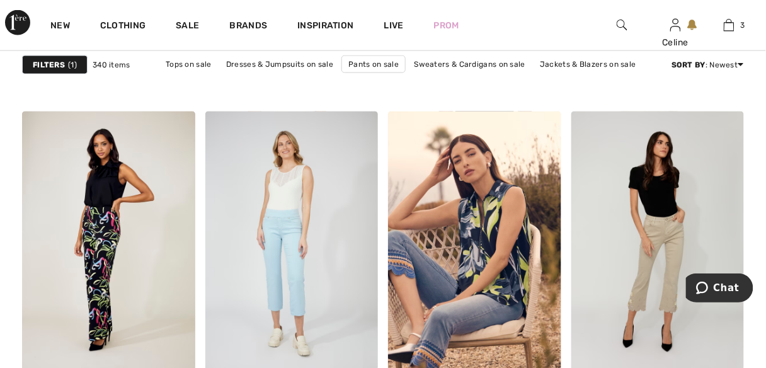
scroll to position [1619, 0]
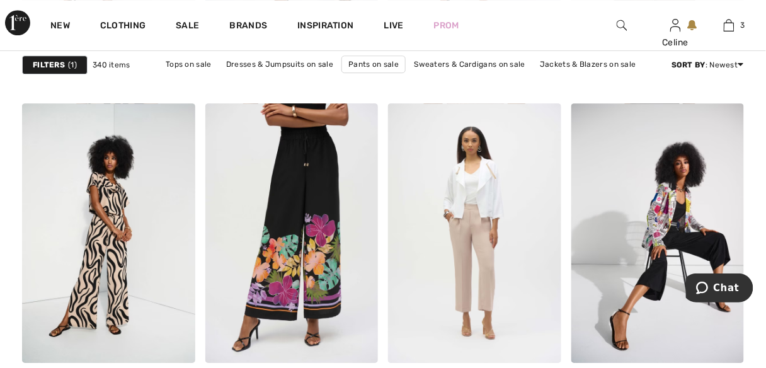
scroll to position [4577, 0]
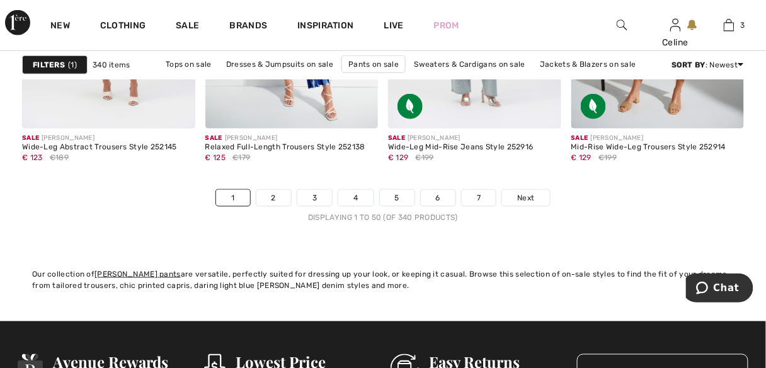
scroll to position [5127, 0]
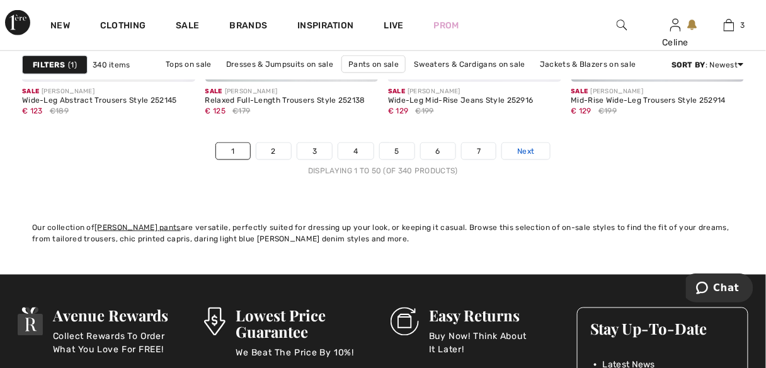
click at [536, 154] on link "Next" at bounding box center [525, 151] width 47 height 16
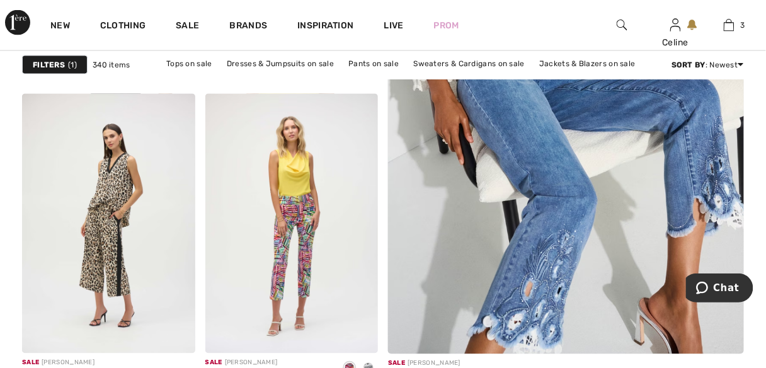
scroll to position [490, 0]
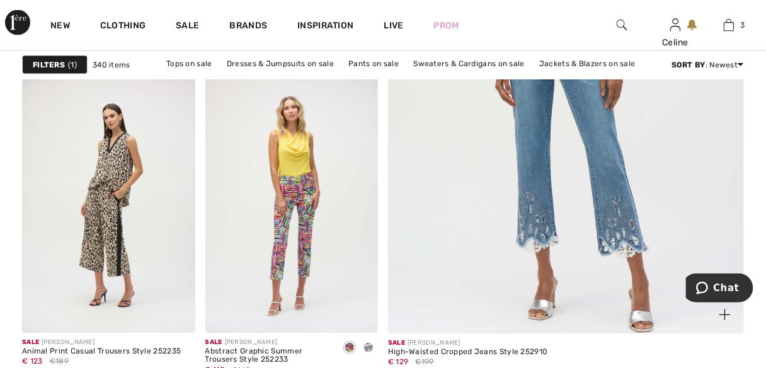
click at [619, 209] on img at bounding box center [566, 64] width 427 height 641
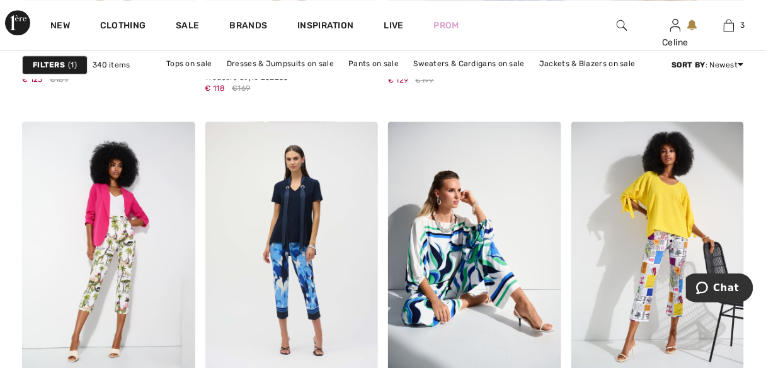
scroll to position [820, 0]
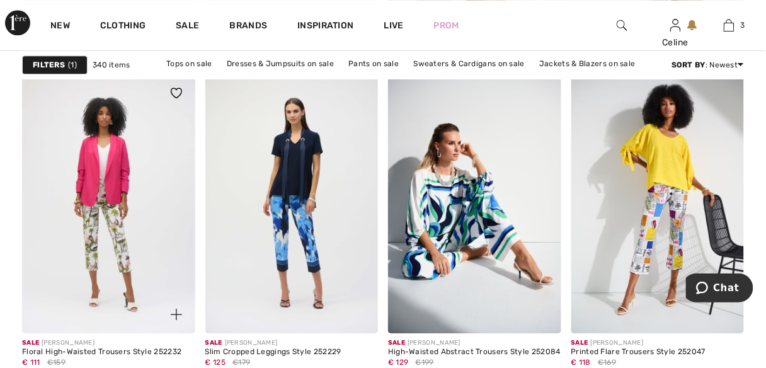
click at [116, 239] on img at bounding box center [108, 204] width 173 height 260
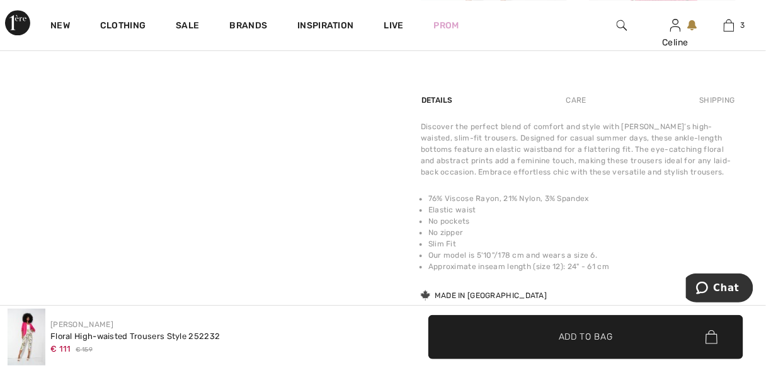
scroll to position [887, 0]
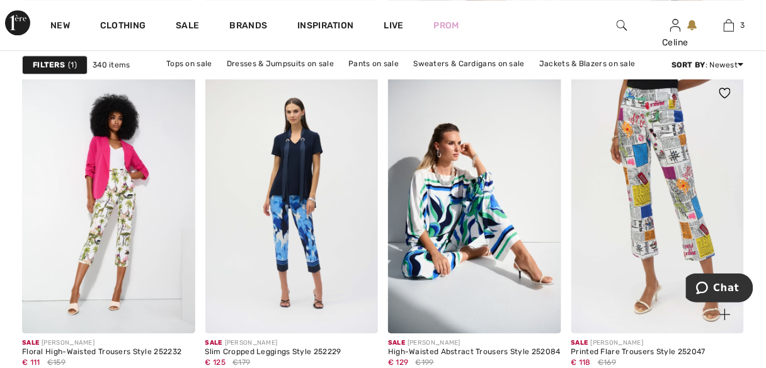
click at [692, 241] on img at bounding box center [657, 204] width 173 height 260
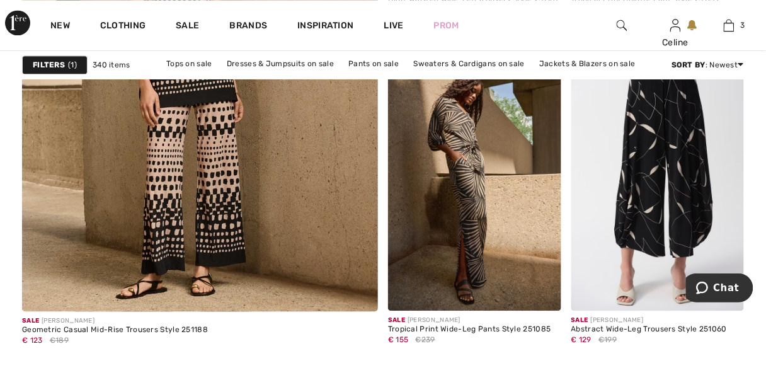
scroll to position [3145, 0]
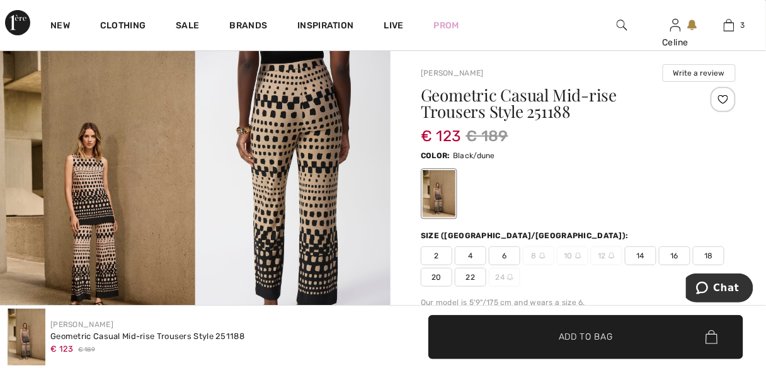
scroll to position [87, 0]
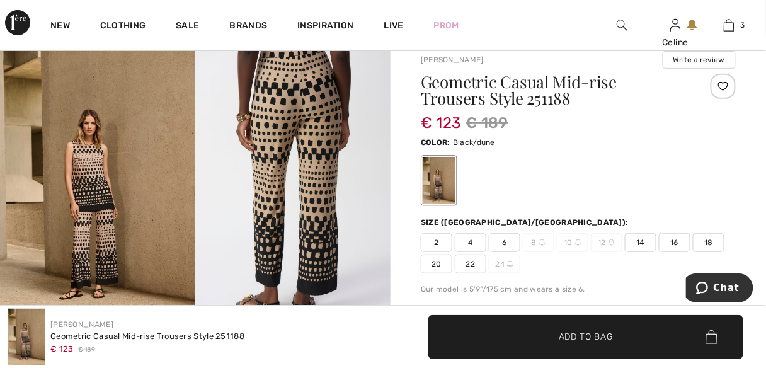
click at [510, 243] on span "6" at bounding box center [505, 242] width 32 height 19
click at [565, 330] on span "Add to Bag" at bounding box center [586, 336] width 54 height 13
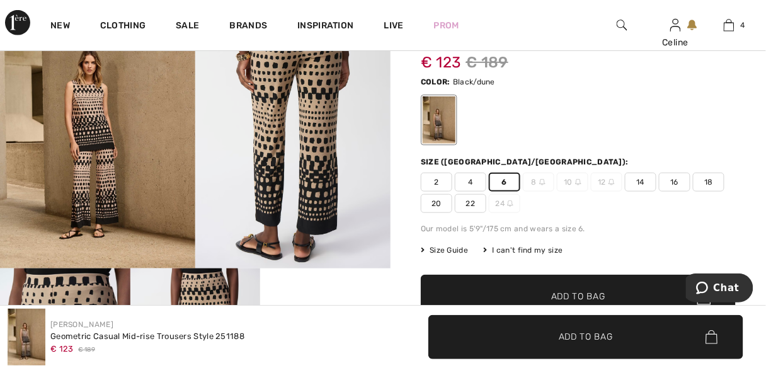
scroll to position [121, 0]
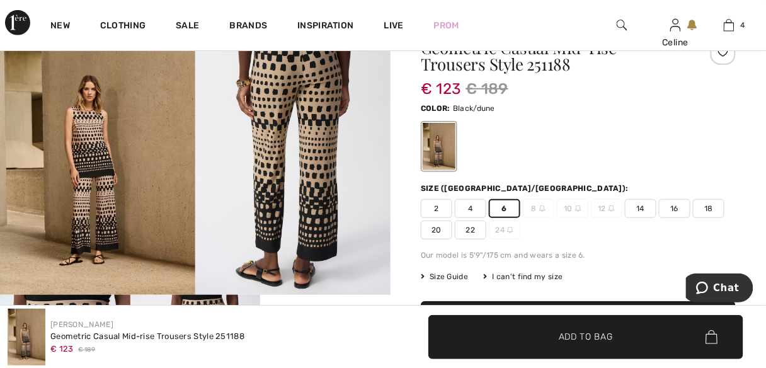
click at [533, 340] on span "✔ Added to Bag" at bounding box center [567, 336] width 77 height 13
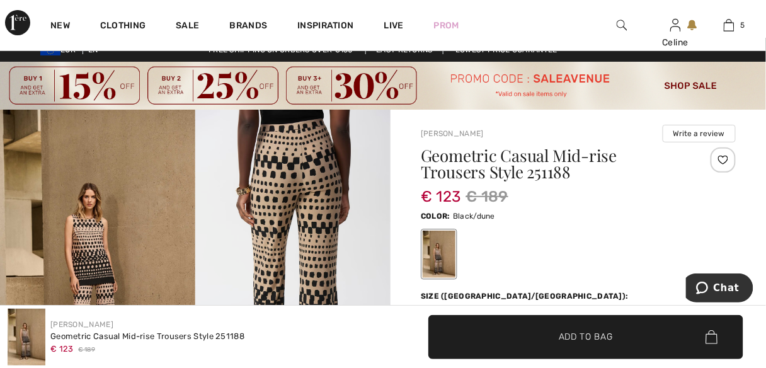
scroll to position [0, 0]
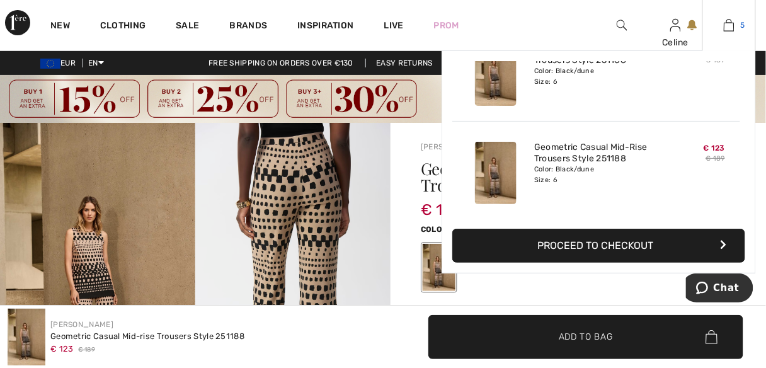
click at [714, 28] on link "5" at bounding box center [729, 25] width 52 height 15
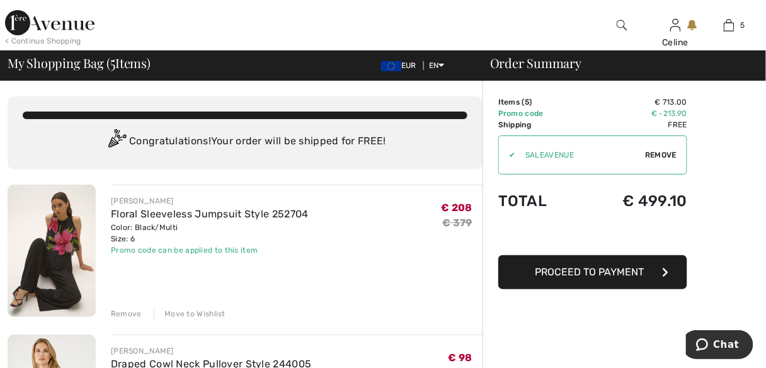
click at [117, 314] on div "Remove" at bounding box center [126, 313] width 31 height 11
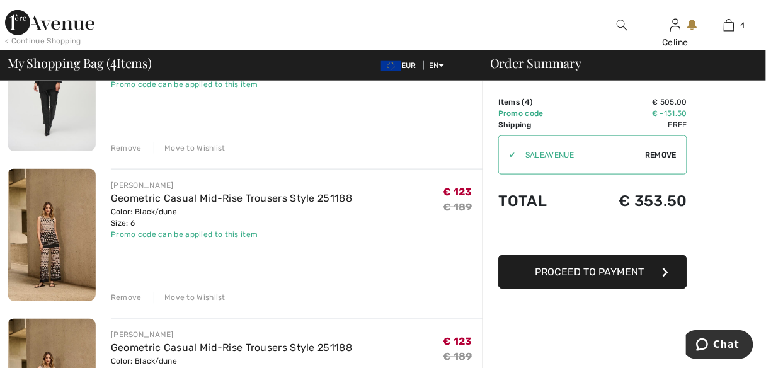
scroll to position [349, 0]
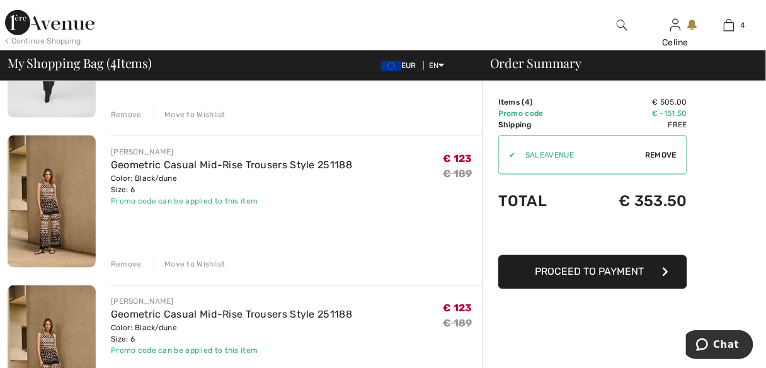
click at [133, 259] on div "Remove" at bounding box center [126, 264] width 31 height 11
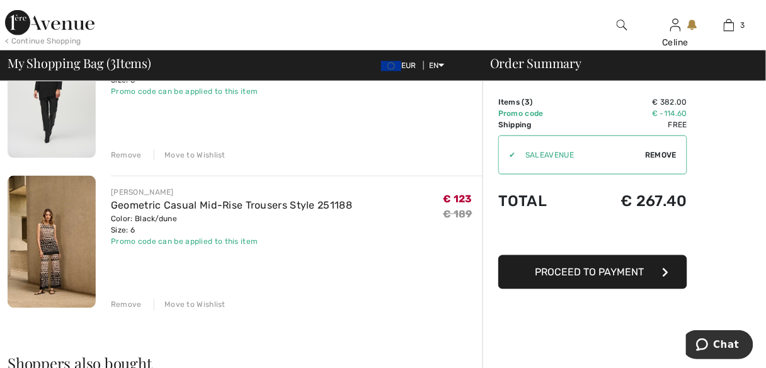
scroll to position [356, 0]
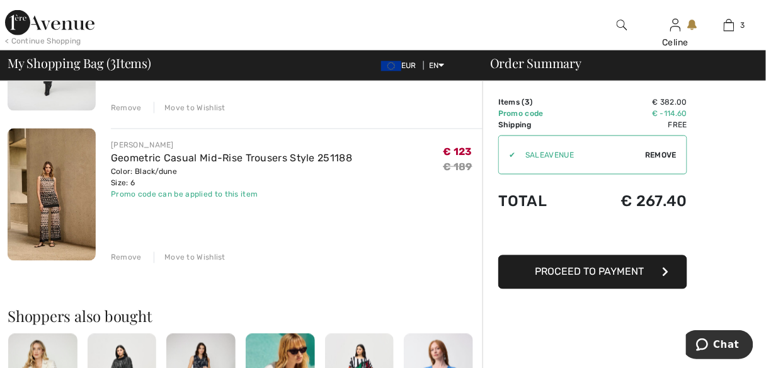
click at [61, 185] on img at bounding box center [52, 195] width 88 height 132
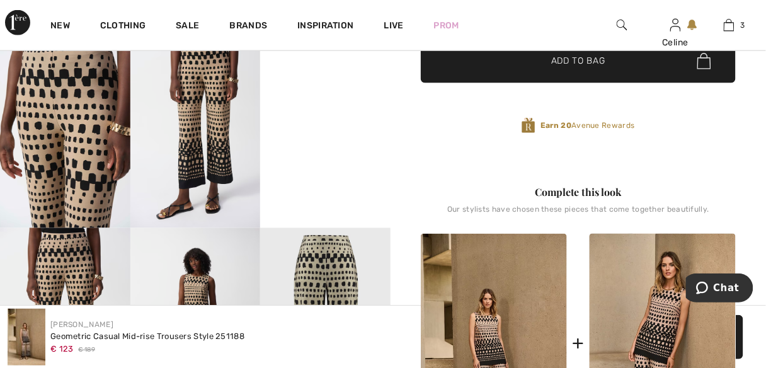
scroll to position [437, 0]
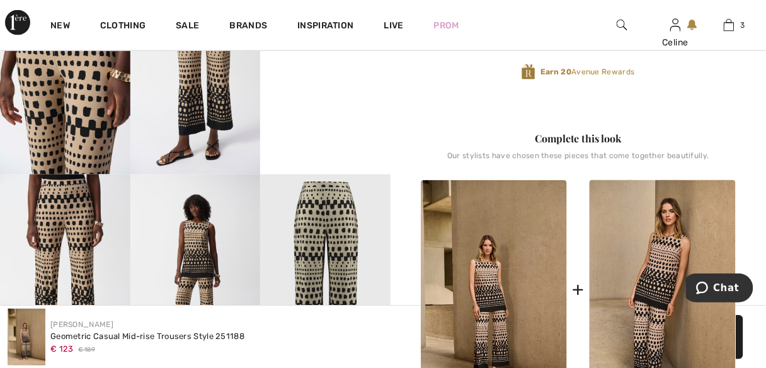
click at [499, 288] on img at bounding box center [494, 290] width 146 height 220
click at [487, 289] on img at bounding box center [494, 290] width 146 height 220
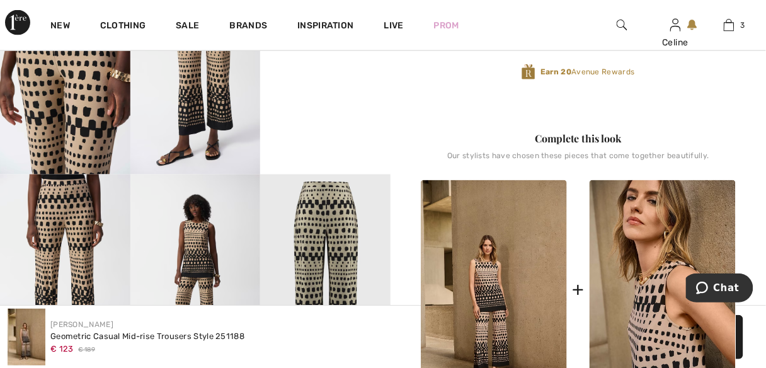
click at [668, 268] on img at bounding box center [663, 290] width 146 height 220
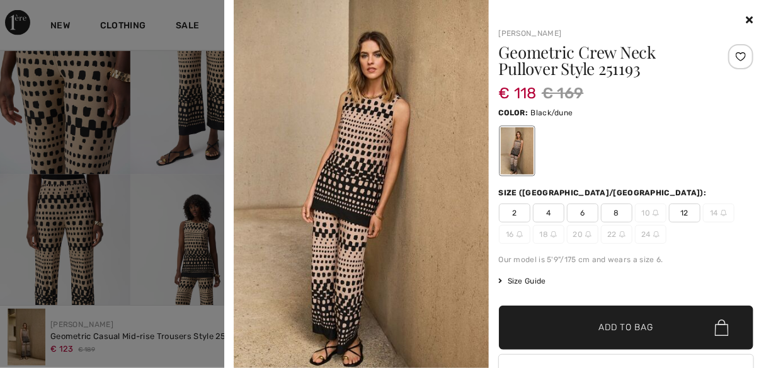
click at [610, 215] on span "8" at bounding box center [617, 213] width 32 height 19
click at [605, 323] on span "Add to Bag" at bounding box center [626, 327] width 54 height 13
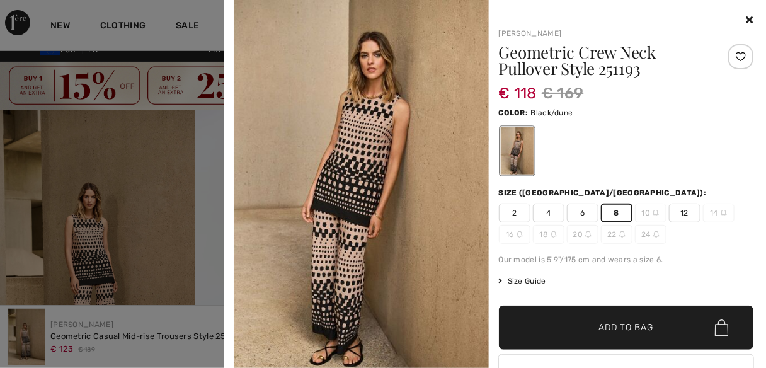
scroll to position [0, 0]
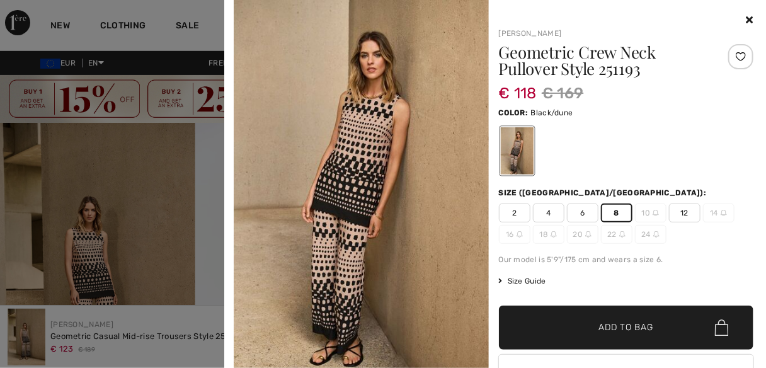
click at [420, 45] on img at bounding box center [361, 191] width 255 height 382
click at [516, 5] on div "Your browser does not support the video tag. Joseph Ribkoff Geometric Crew Neck…" at bounding box center [491, 228] width 524 height 456
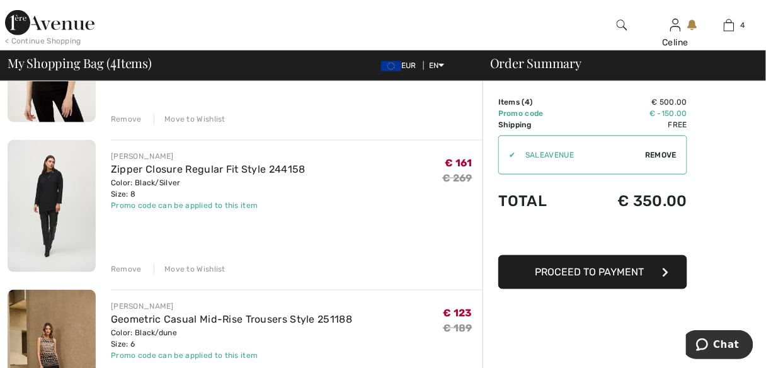
scroll to position [168, 0]
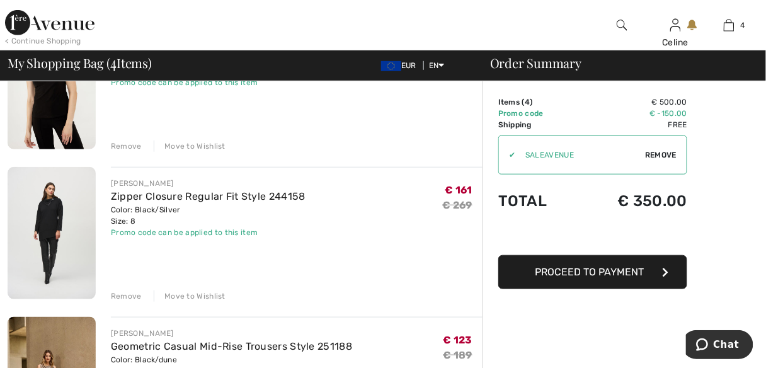
click at [130, 146] on div "Remove" at bounding box center [126, 146] width 31 height 11
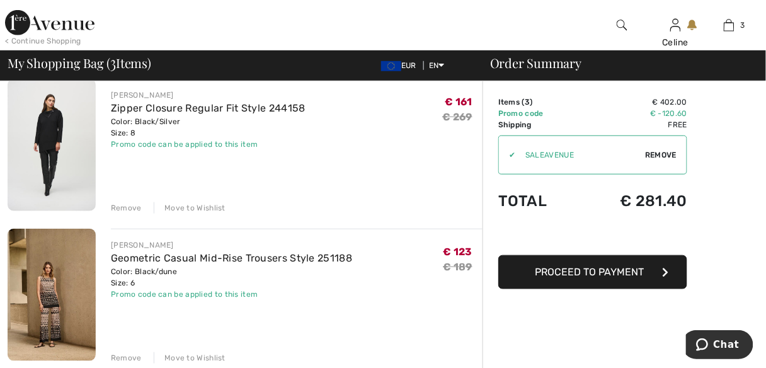
scroll to position [151, 0]
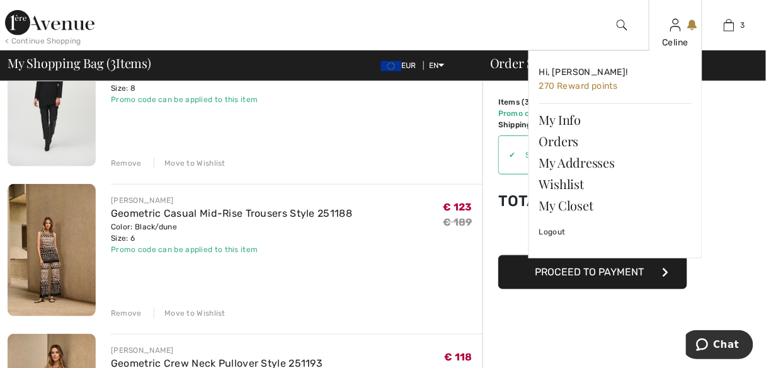
click at [582, 273] on div "Hi, [PERSON_NAME]! 270 Reward points My Info Orders My Addresses Wishlist My Cl…" at bounding box center [608, 173] width 189 height 246
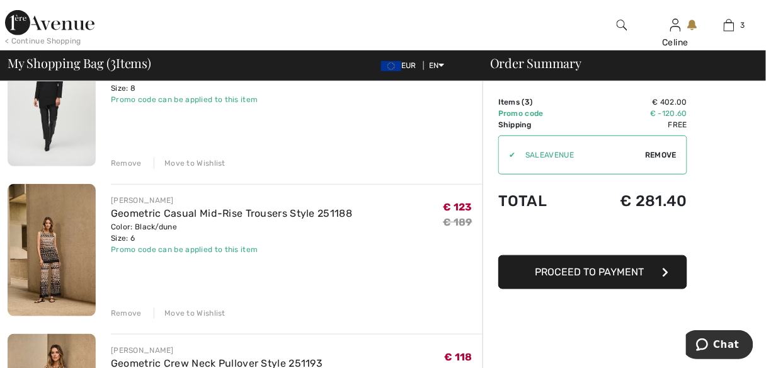
click at [594, 271] on span "Proceed to Payment" at bounding box center [590, 272] width 109 height 12
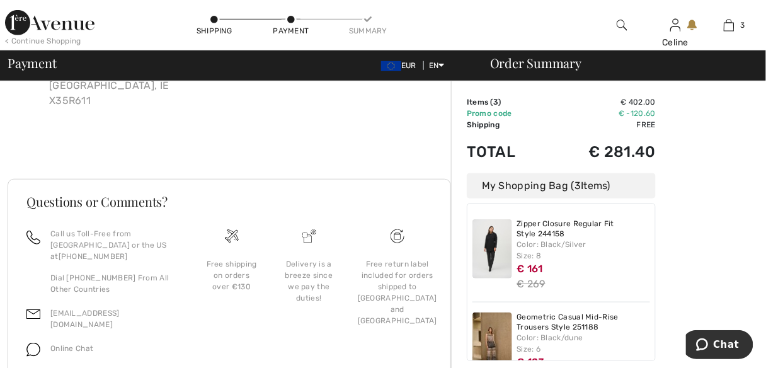
scroll to position [132, 0]
